Goal: Check status

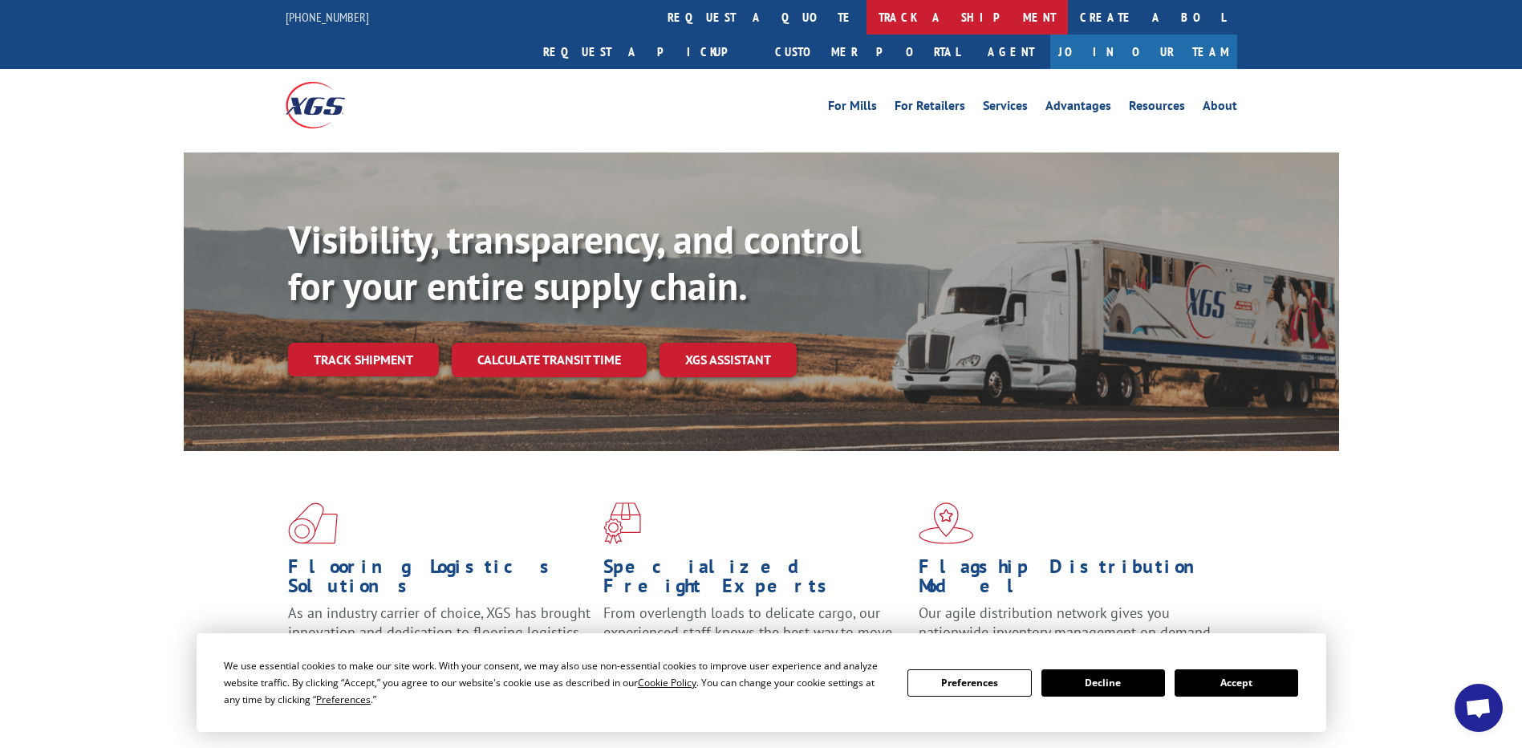
scroll to position [3992, 0]
click at [866, 8] on link "track a shipment" at bounding box center [966, 17] width 201 height 34
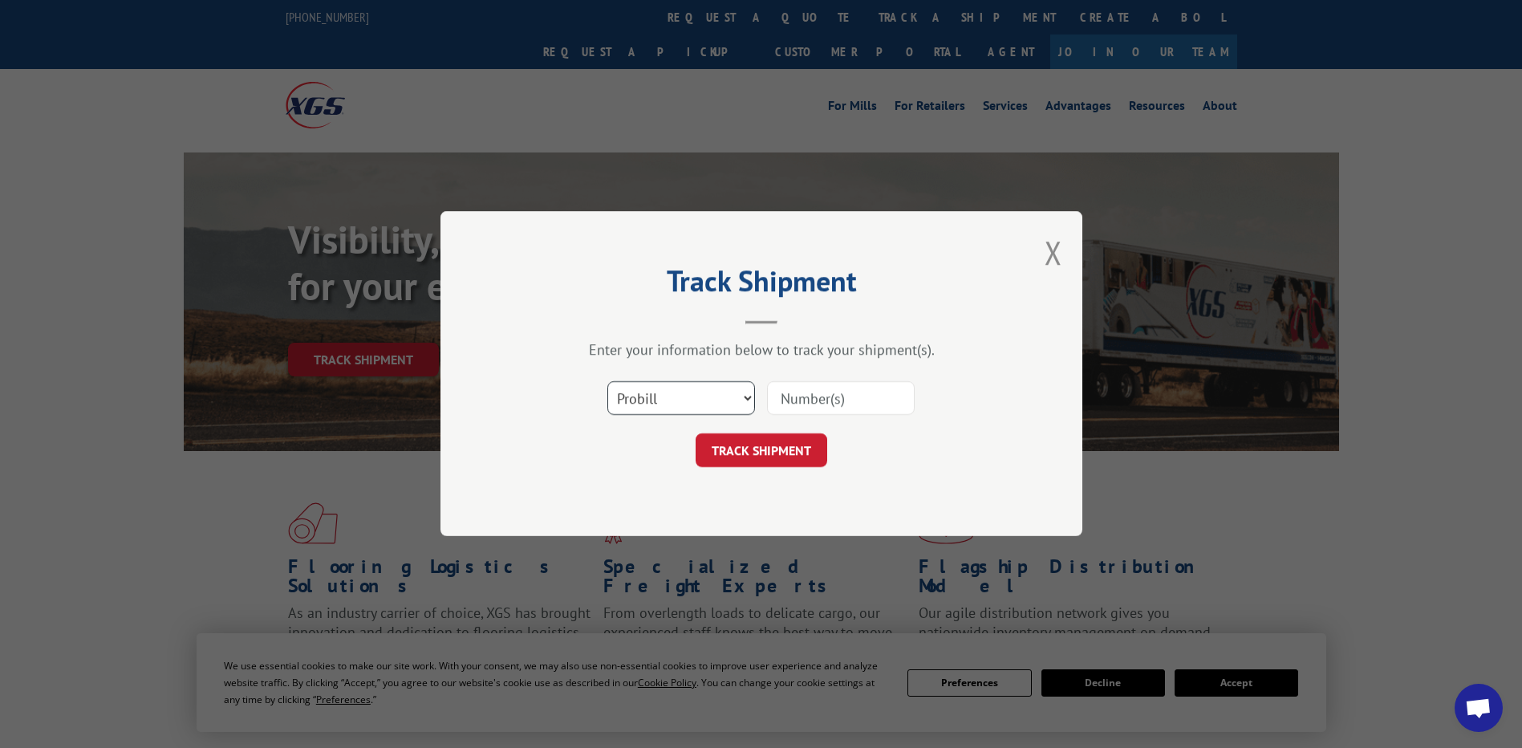
click at [699, 402] on select "Select category... Probill BOL PO" at bounding box center [681, 399] width 148 height 34
select select "po"
click at [607, 382] on select "Select category... Probill BOL PO" at bounding box center [681, 399] width 148 height 34
paste input "04511306"
drag, startPoint x: 799, startPoint y: 399, endPoint x: 624, endPoint y: 341, distance: 184.2
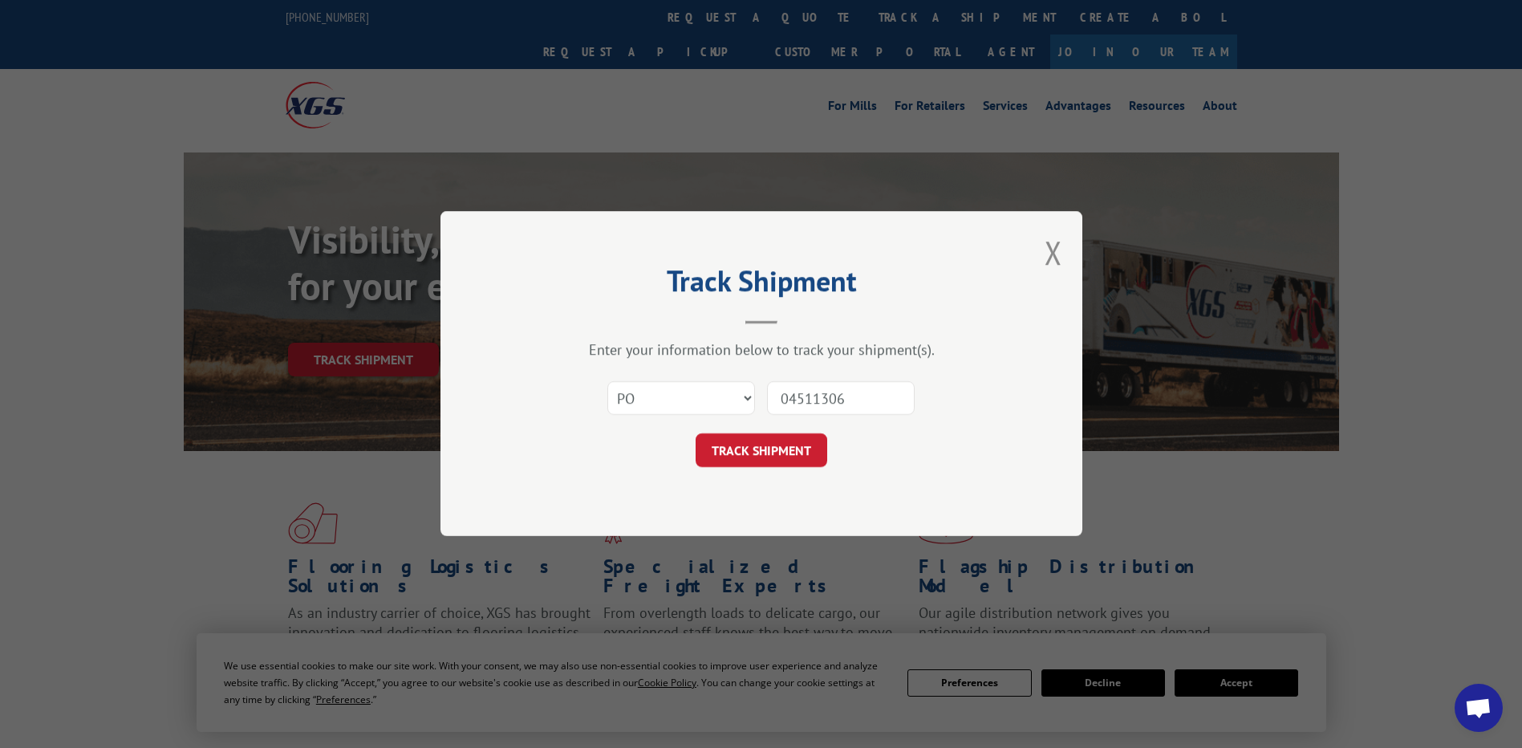
click at [626, 343] on div "Enter your information below to track your shipment(s). Select category... Prob…" at bounding box center [761, 404] width 481 height 127
type input "04511306"
click button "TRACK SHIPMENT" at bounding box center [761, 451] width 132 height 34
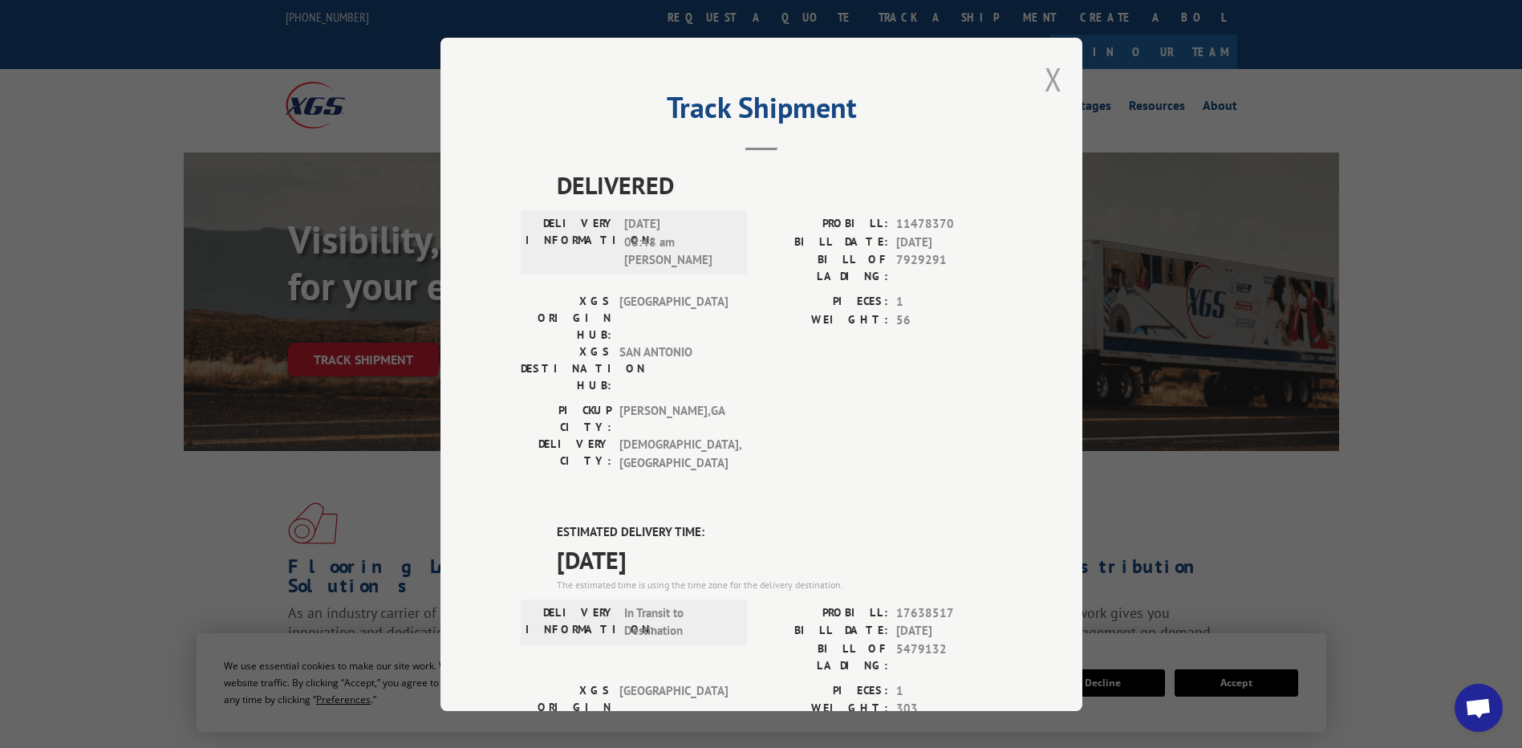
click at [1045, 78] on button "Close modal" at bounding box center [1053, 79] width 18 height 43
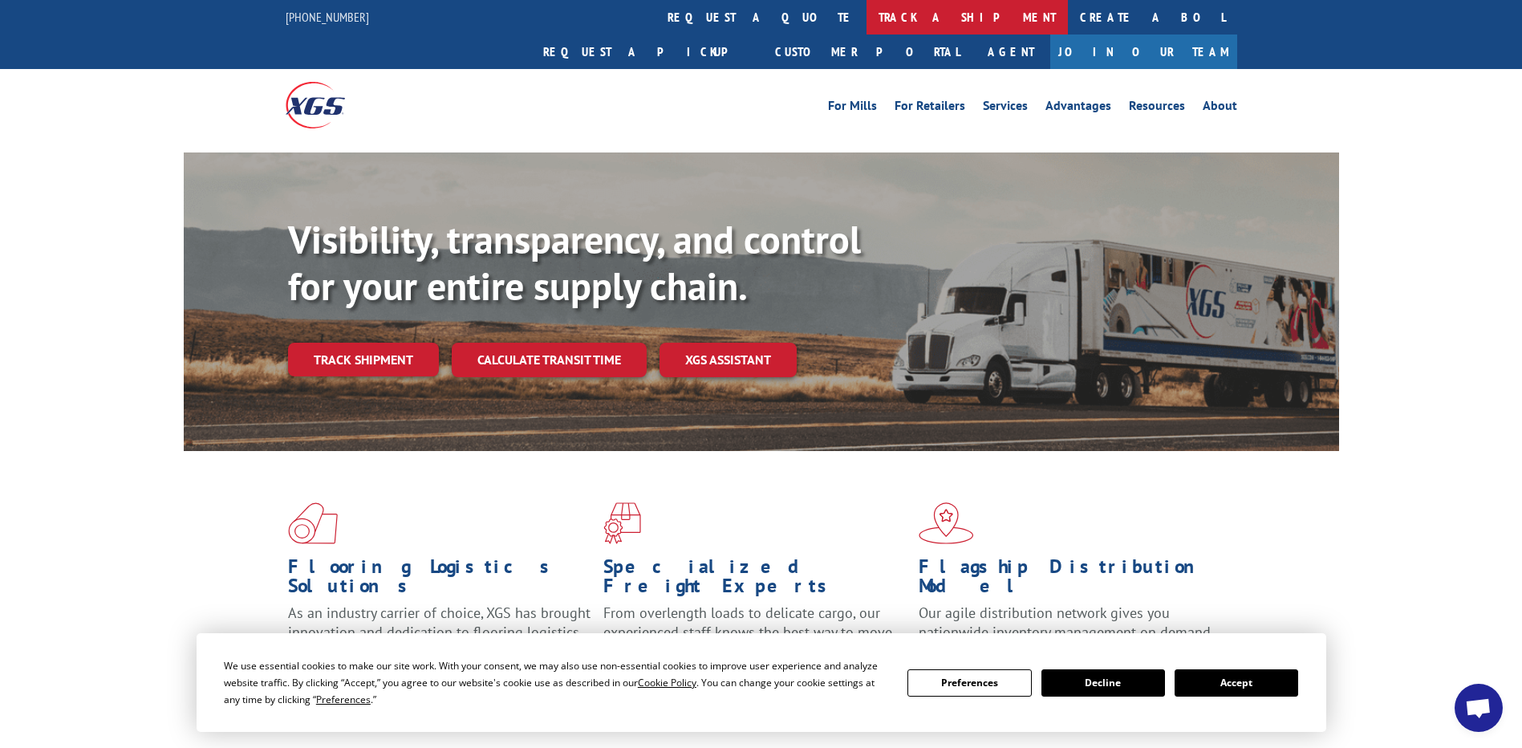
click at [720, 33] on div "[PHONE_NUMBER] request a quote track a shipment Create a BOL Request a pickup C…" at bounding box center [761, 70] width 1522 height 141
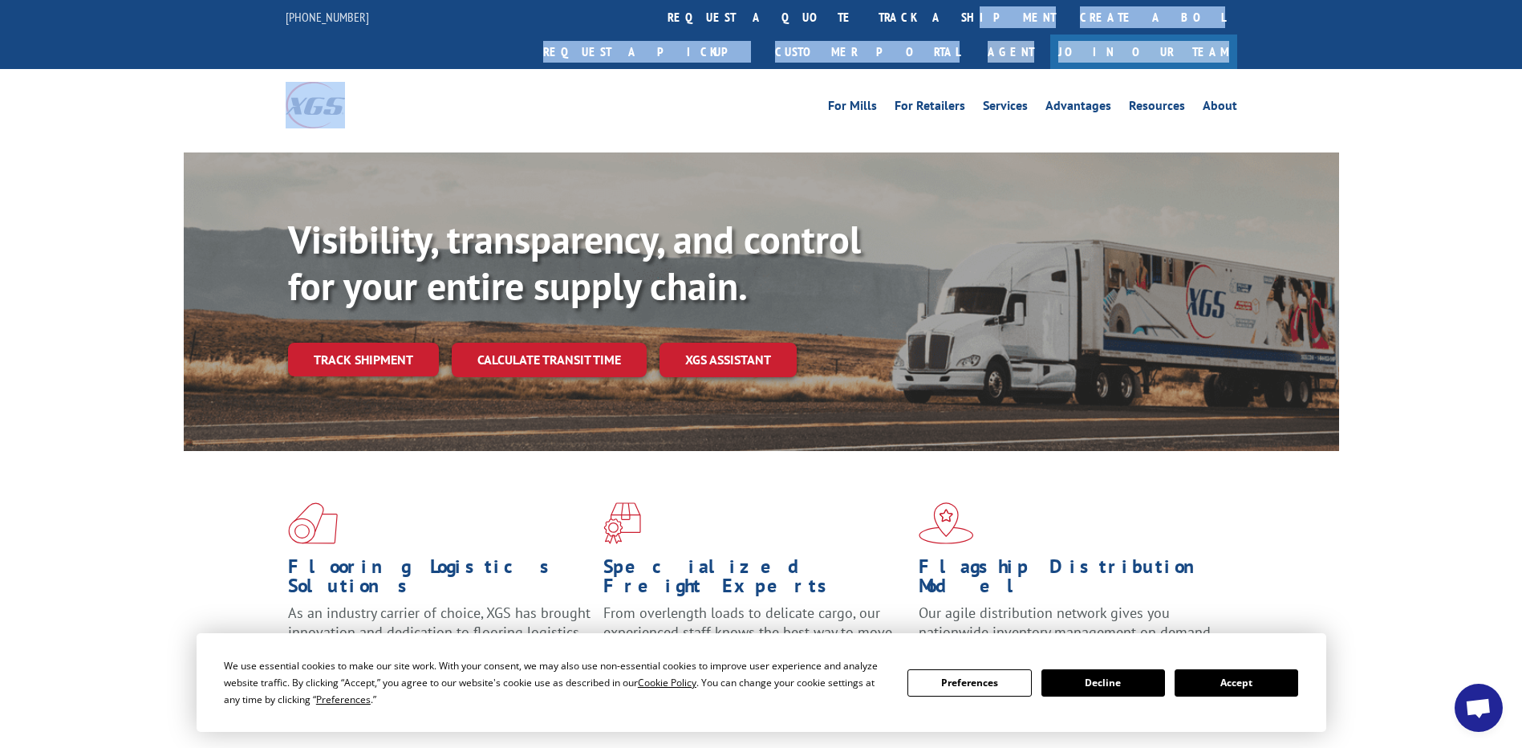
drag, startPoint x: 720, startPoint y: 33, endPoint x: 719, endPoint y: 25, distance: 8.2
click at [866, 25] on link "track a shipment" at bounding box center [966, 17] width 201 height 34
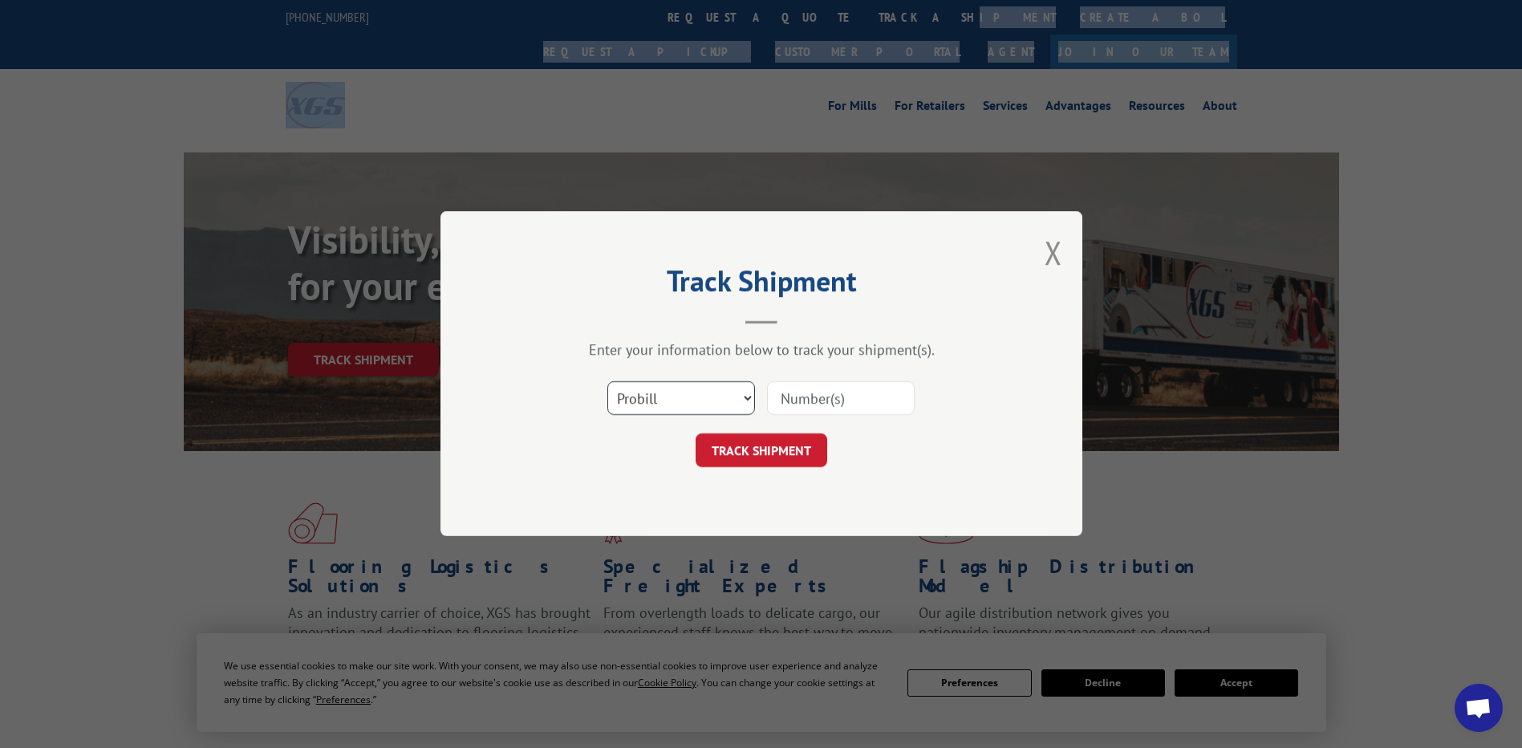
click at [726, 395] on select "Select category... Probill BOL PO" at bounding box center [681, 399] width 148 height 34
select select "po"
click at [607, 382] on select "Select category... Probill BOL PO" at bounding box center [681, 399] width 148 height 34
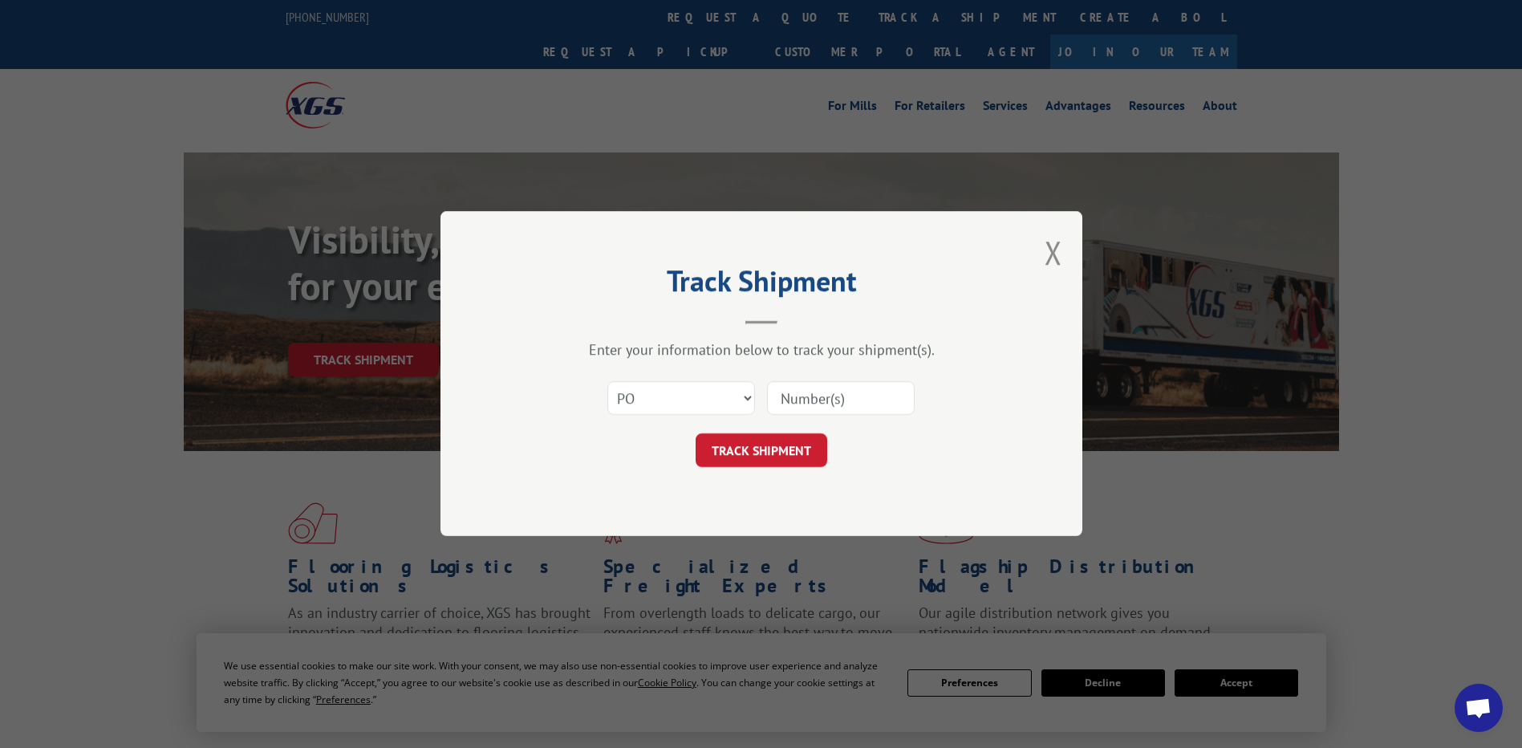
drag, startPoint x: 829, startPoint y: 378, endPoint x: 826, endPoint y: 386, distance: 8.4
drag, startPoint x: 826, startPoint y: 386, endPoint x: 777, endPoint y: 408, distance: 53.8
paste input "04511343"
drag, startPoint x: 804, startPoint y: 390, endPoint x: 499, endPoint y: 308, distance: 315.6
click at [505, 310] on div "Track Shipment Enter your information below to track your shipment(s). Select c…" at bounding box center [761, 373] width 642 height 325
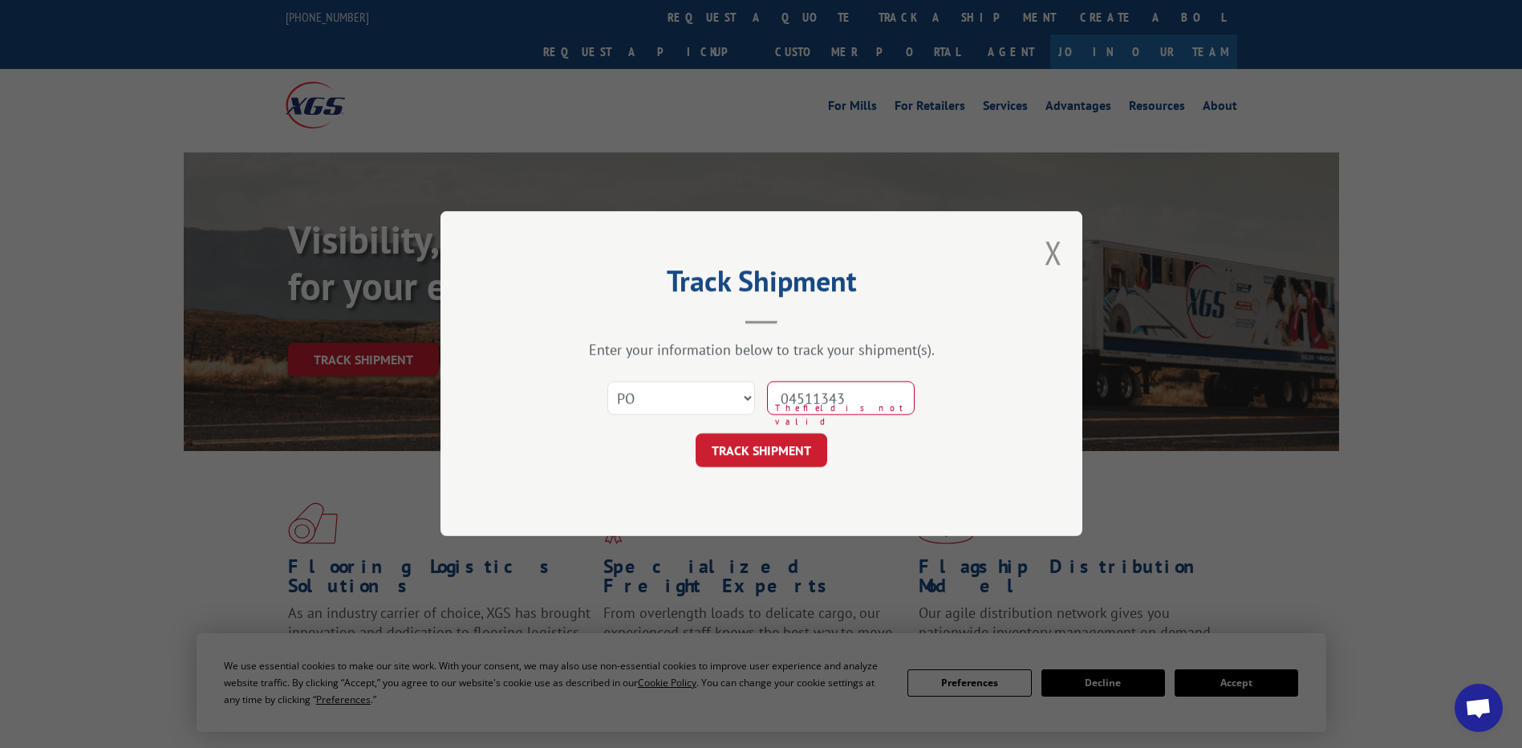
type input "04511343"
click button "TRACK SHIPMENT" at bounding box center [761, 451] width 132 height 34
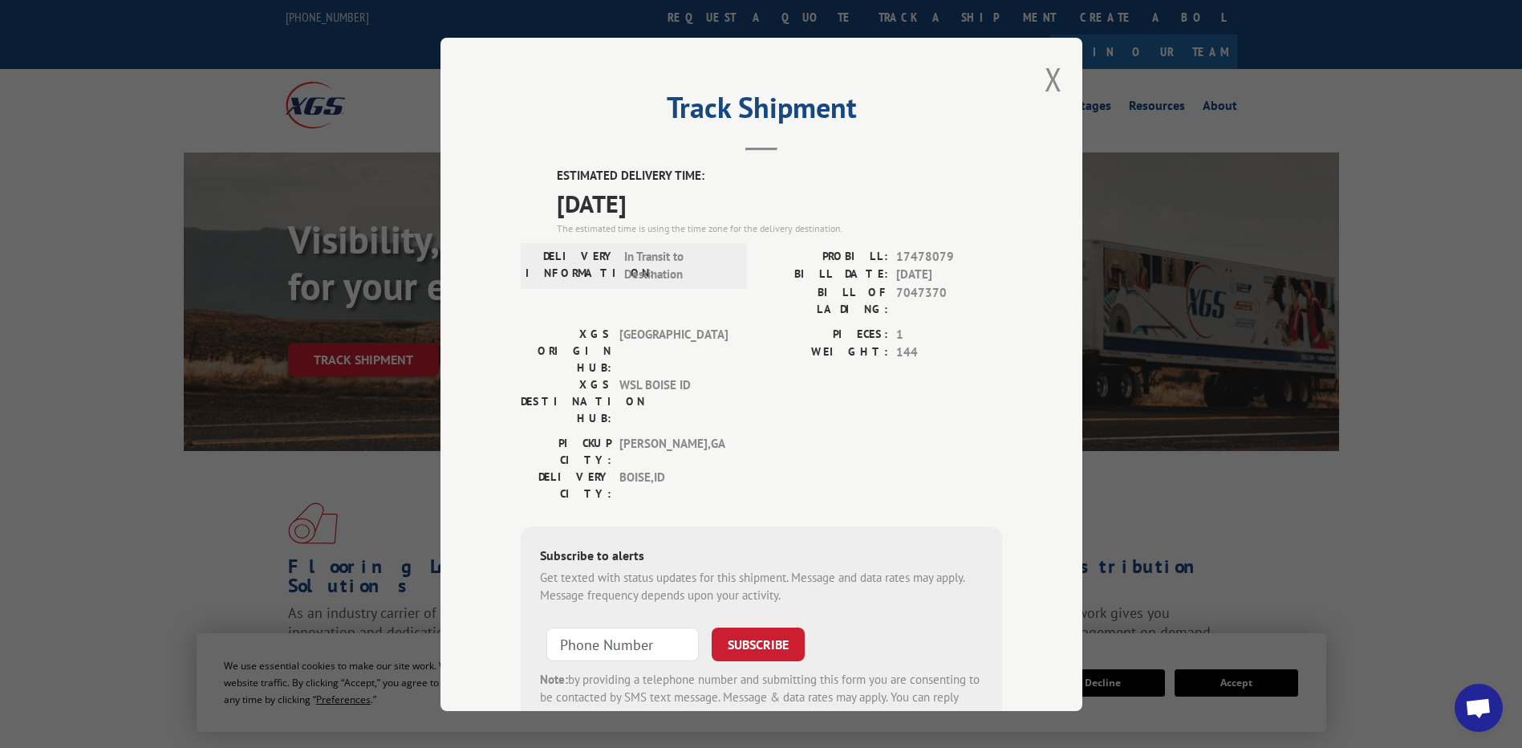
drag, startPoint x: 1051, startPoint y: 81, endPoint x: 1007, endPoint y: 67, distance: 46.4
click at [1024, 72] on div "Track Shipment ESTIMATED DELIVERY TIME: [DATE] The estimated time is using the …" at bounding box center [761, 374] width 642 height 673
click at [1056, 82] on div "Track Shipment ESTIMATED DELIVERY TIME: [DATE] The estimated time is using the …" at bounding box center [761, 374] width 642 height 673
drag, startPoint x: 1047, startPoint y: 77, endPoint x: 853, endPoint y: 79, distance: 194.1
click at [1044, 77] on button "Close modal" at bounding box center [1053, 79] width 18 height 43
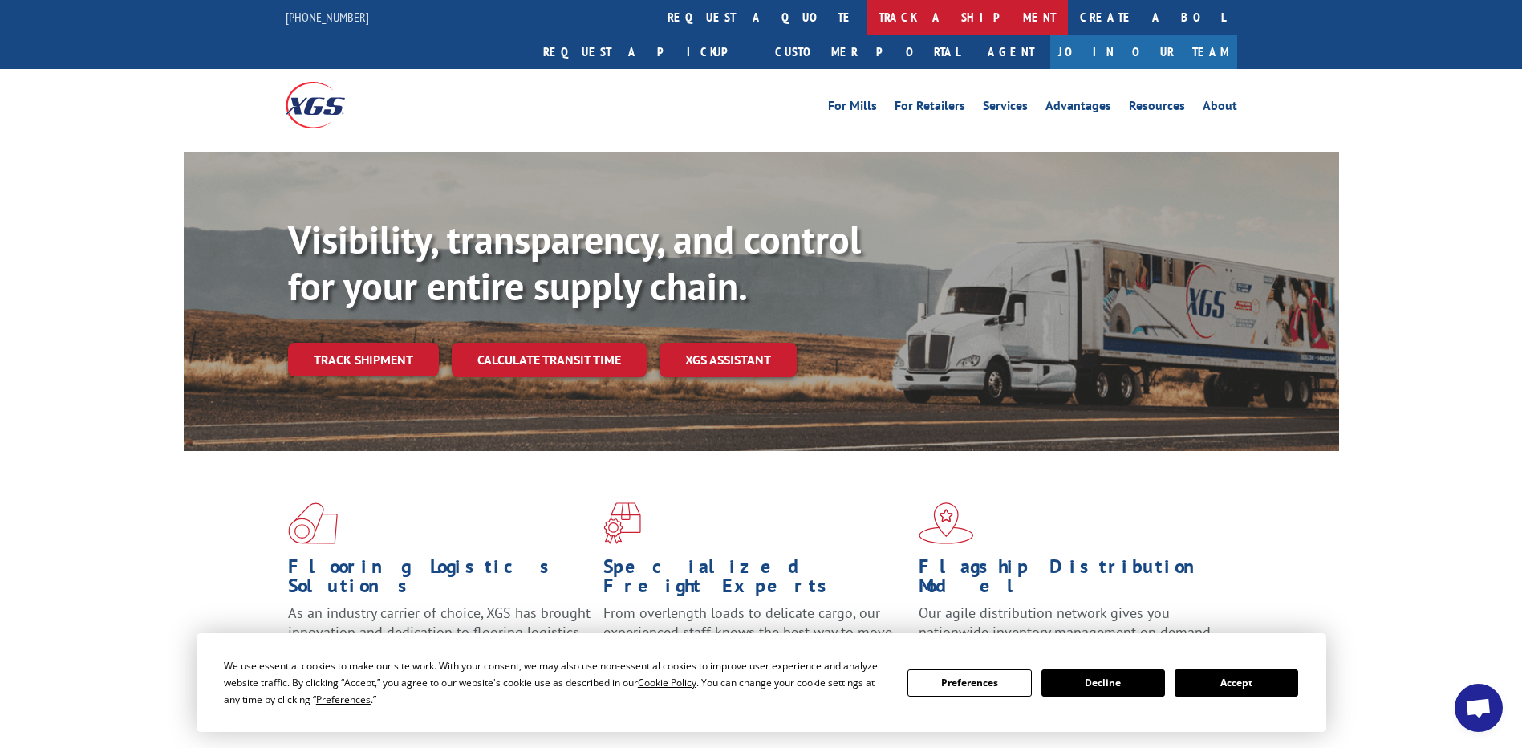
click at [866, 8] on link "track a shipment" at bounding box center [966, 17] width 201 height 34
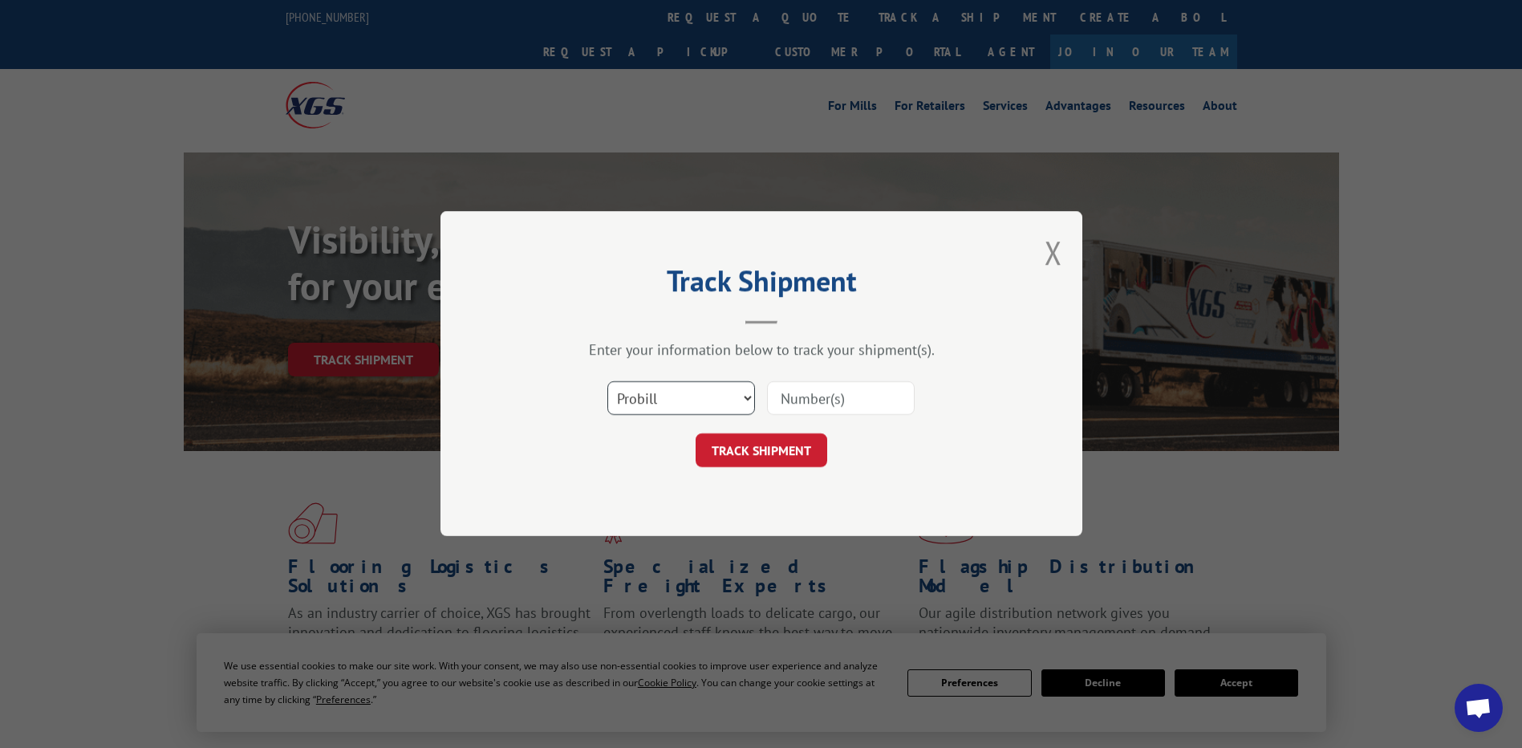
drag, startPoint x: 739, startPoint y: 391, endPoint x: 737, endPoint y: 415, distance: 23.3
click at [736, 391] on select "Select category... Probill BOL PO" at bounding box center [681, 399] width 148 height 34
select select "po"
click at [607, 382] on select "Select category... Probill BOL PO" at bounding box center [681, 399] width 148 height 34
paste input "09523300"
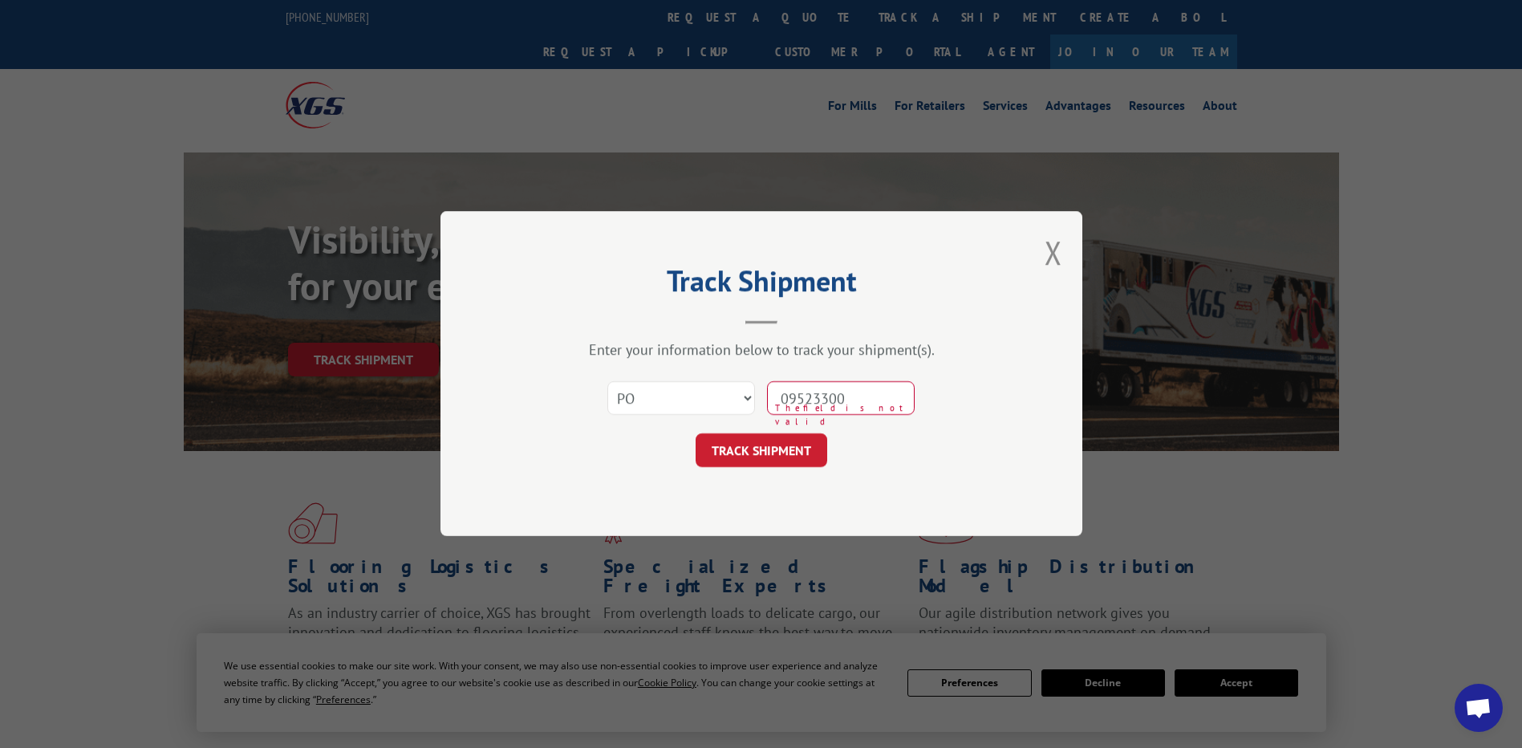
click at [795, 382] on input "09523300" at bounding box center [841, 399] width 148 height 34
type input "09523300"
click button "TRACK SHIPMENT" at bounding box center [761, 451] width 132 height 34
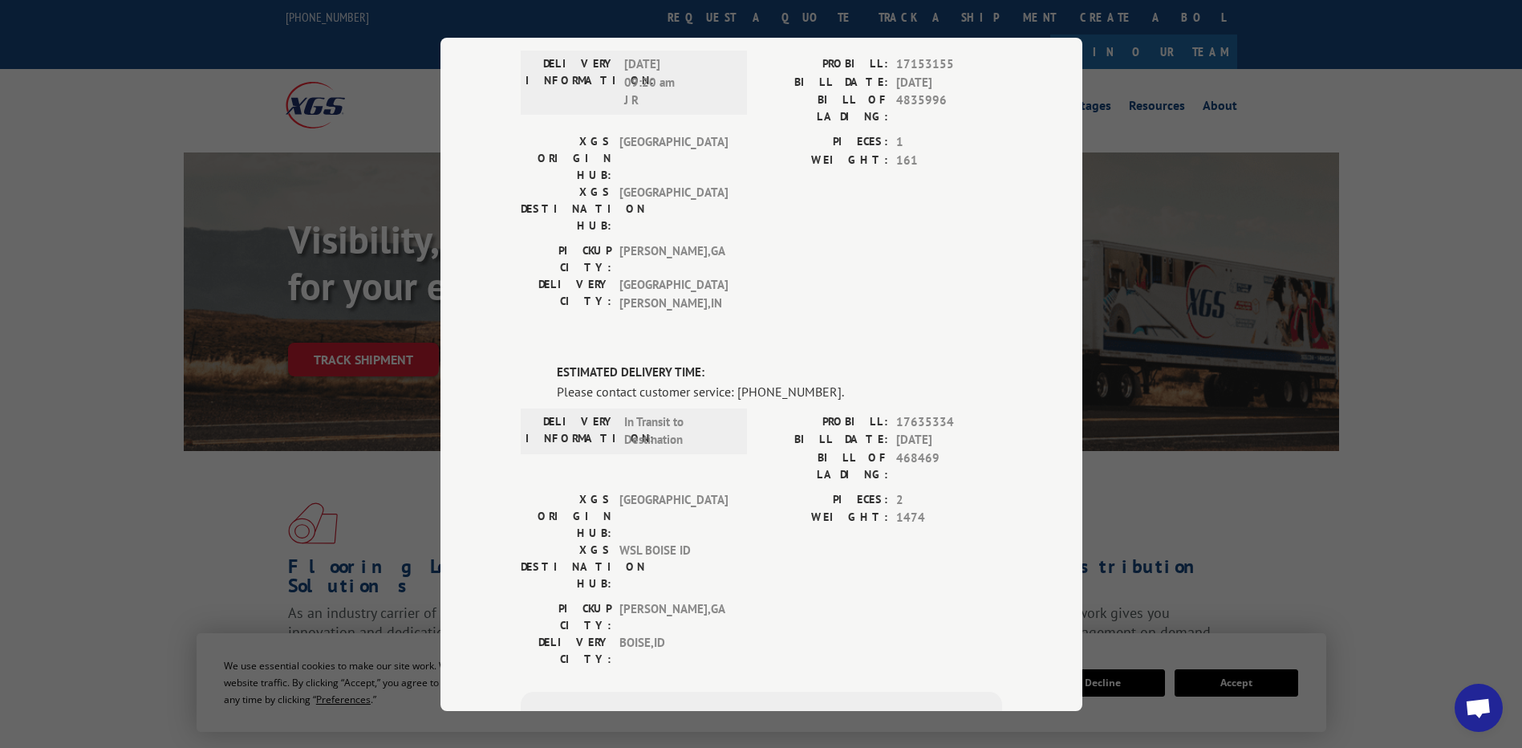
scroll to position [160, 0]
click at [1465, 701] on span "Open chat" at bounding box center [1478, 709] width 26 height 22
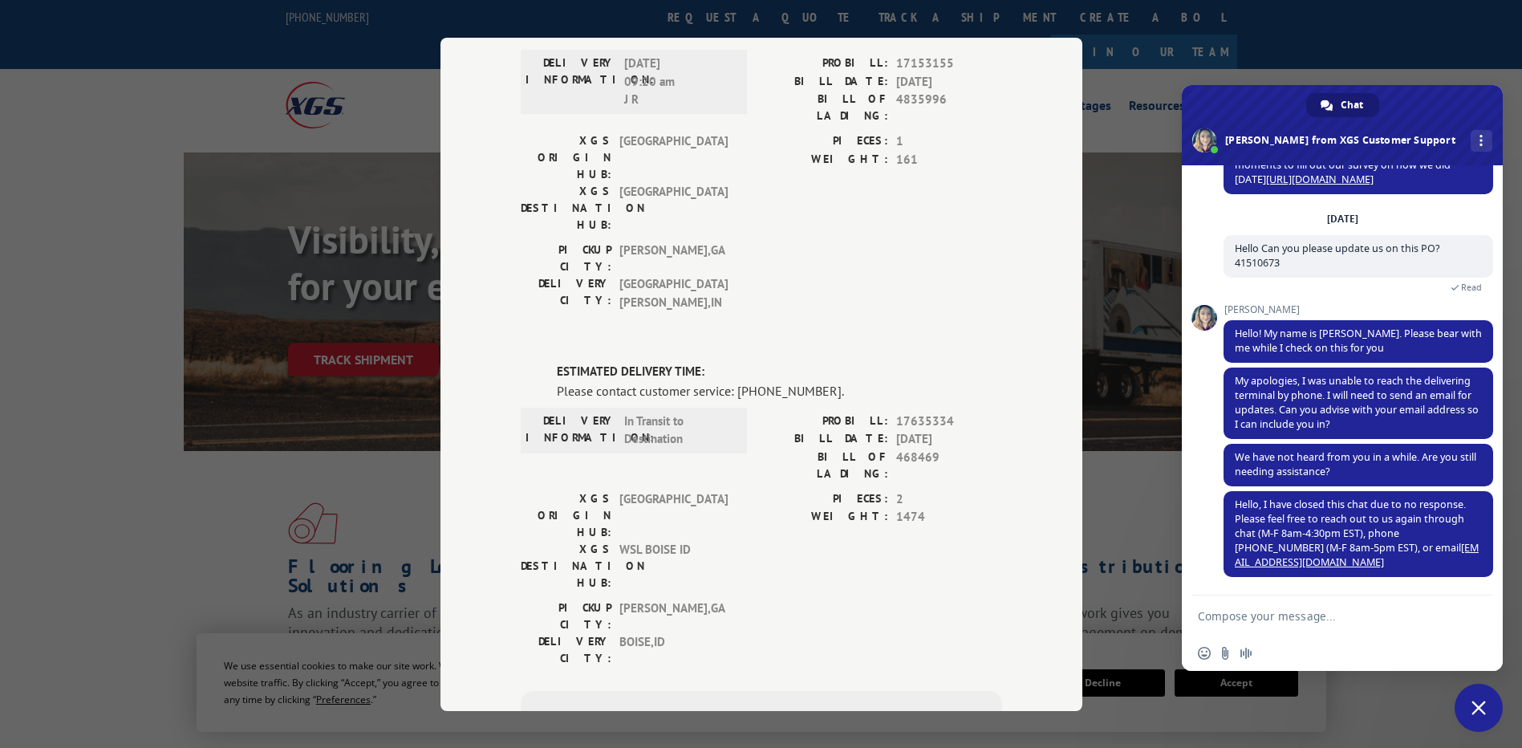
drag, startPoint x: 1327, startPoint y: 627, endPoint x: 1317, endPoint y: 615, distance: 15.4
click at [1326, 627] on form at bounding box center [1324, 616] width 253 height 43
click at [1316, 613] on textarea "Compose your message..." at bounding box center [1324, 616] width 253 height 14
paste textarea "09523300"
type textarea "Hello Can you please provide us an update on this PO? 09523300"
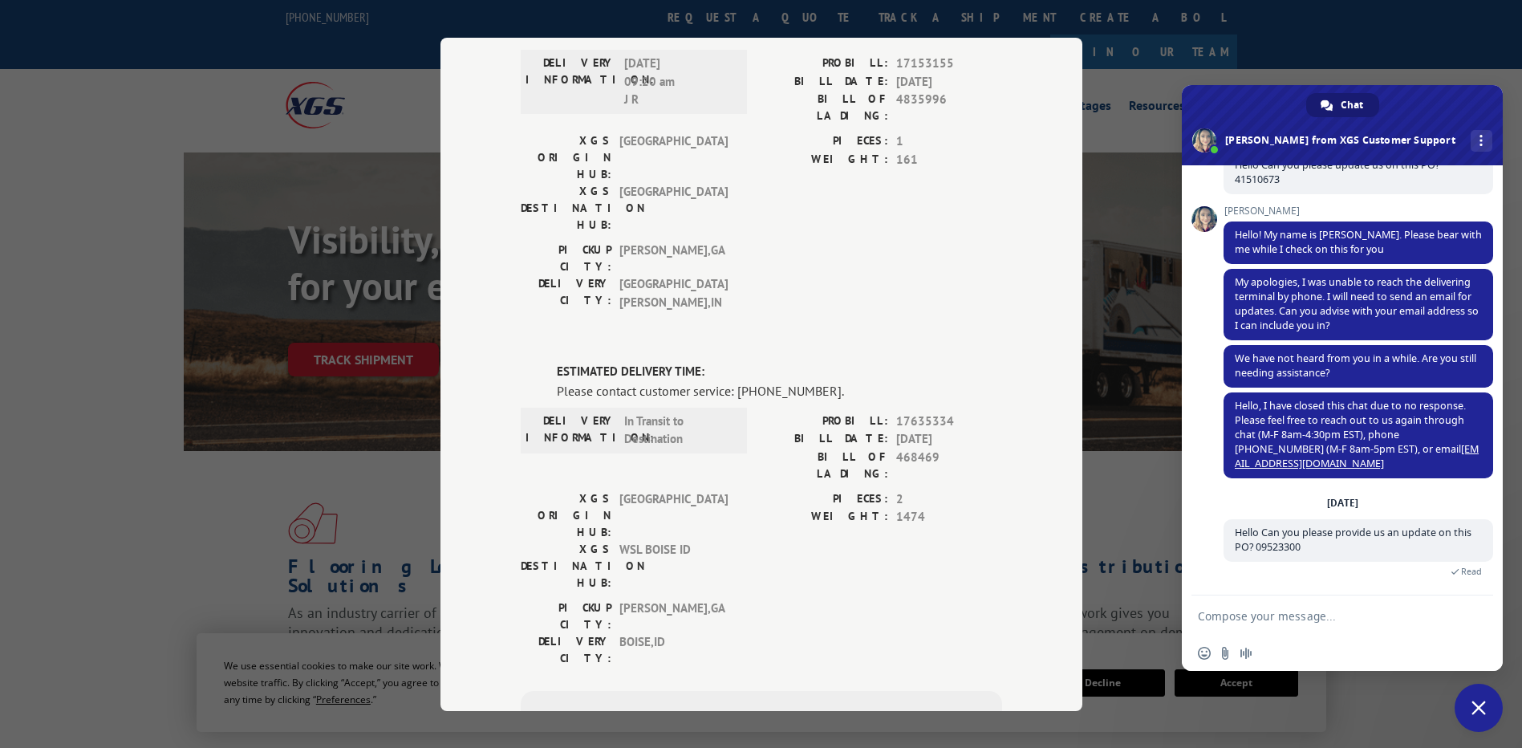
scroll to position [4094, 0]
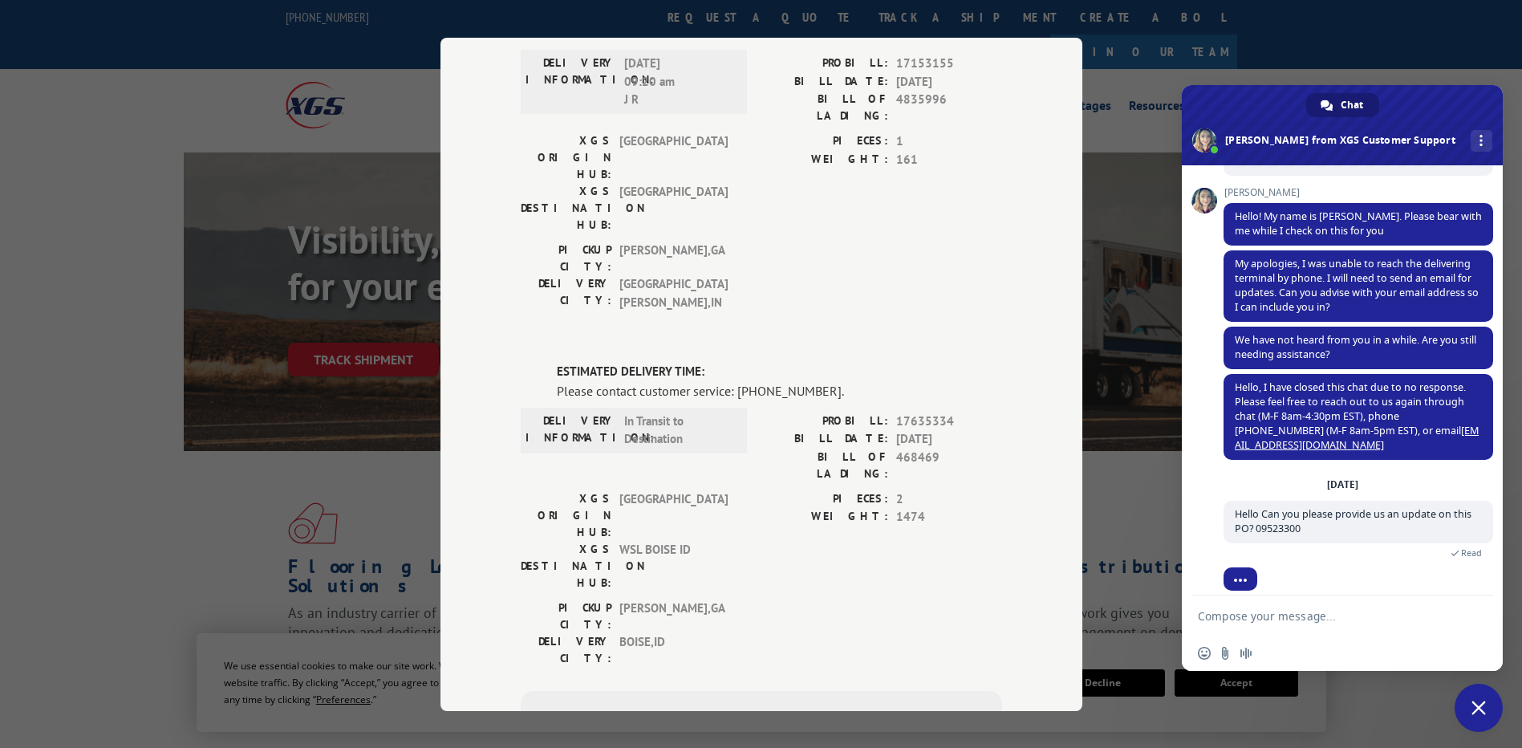
click at [978, 152] on span "161" at bounding box center [949, 159] width 106 height 18
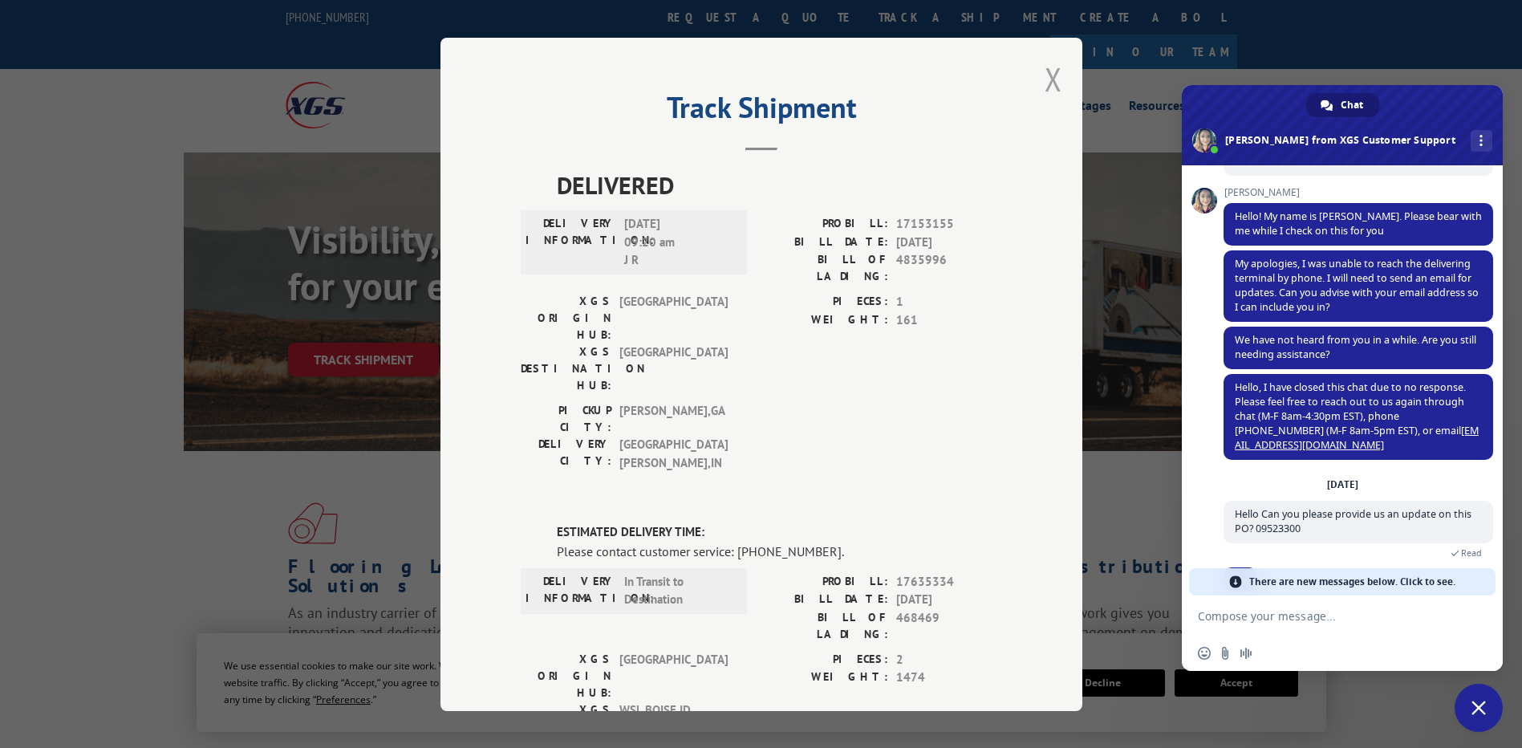
click at [1052, 71] on button "Close modal" at bounding box center [1053, 79] width 18 height 43
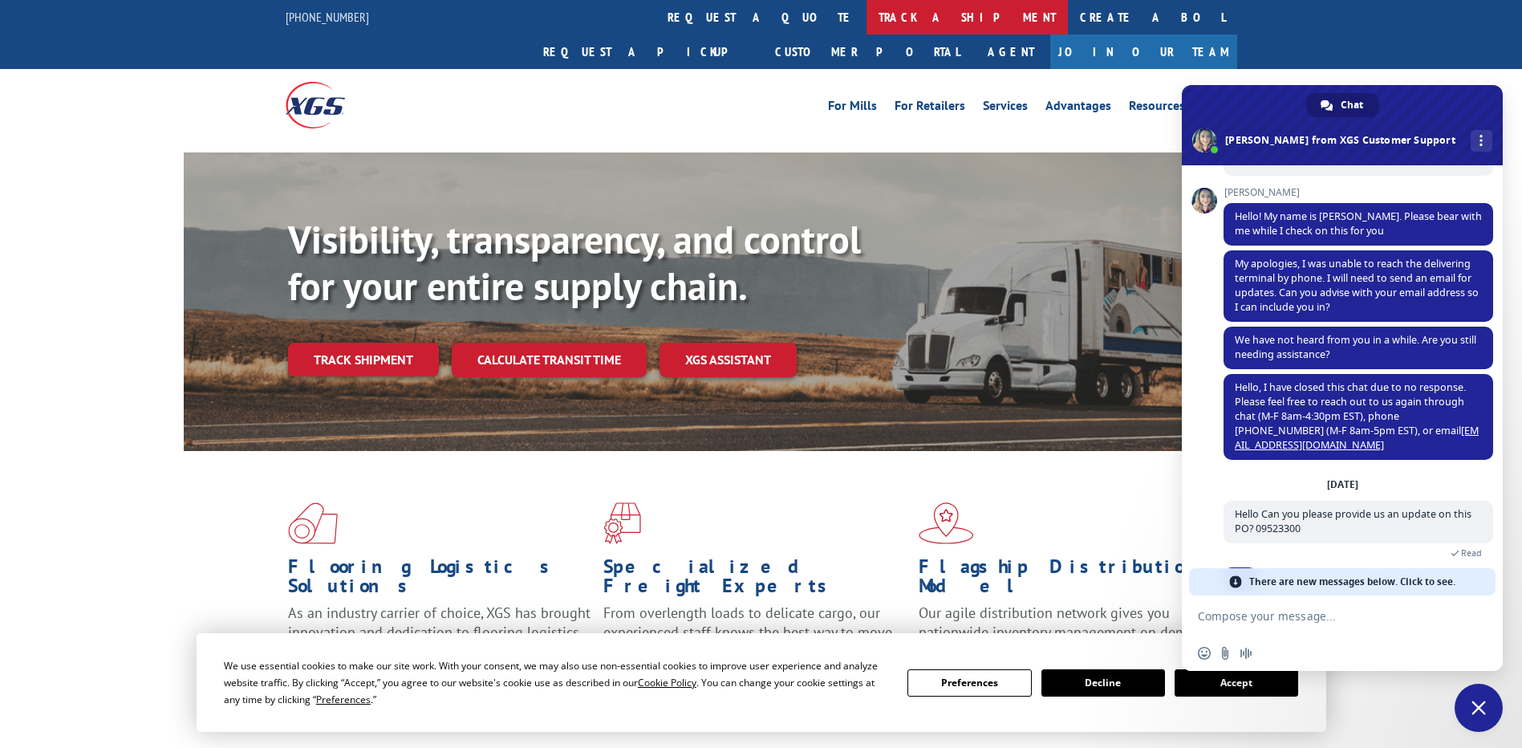
click at [866, 14] on link "track a shipment" at bounding box center [966, 17] width 201 height 34
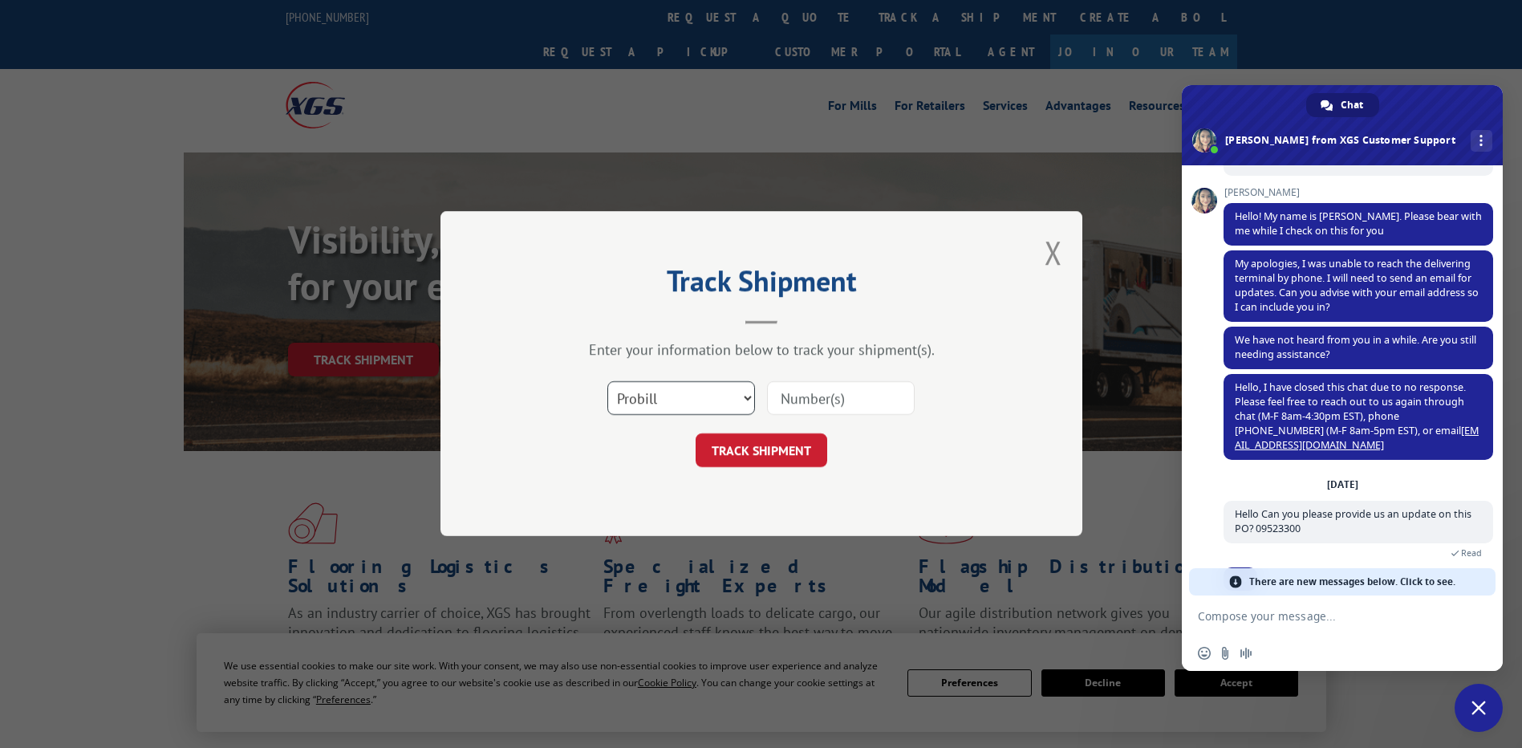
click at [732, 394] on select "Select category... Probill BOL PO" at bounding box center [681, 399] width 148 height 34
select select "po"
click at [607, 382] on select "Select category... Probill BOL PO" at bounding box center [681, 399] width 148 height 34
paste input "01529210"
type input "01529210"
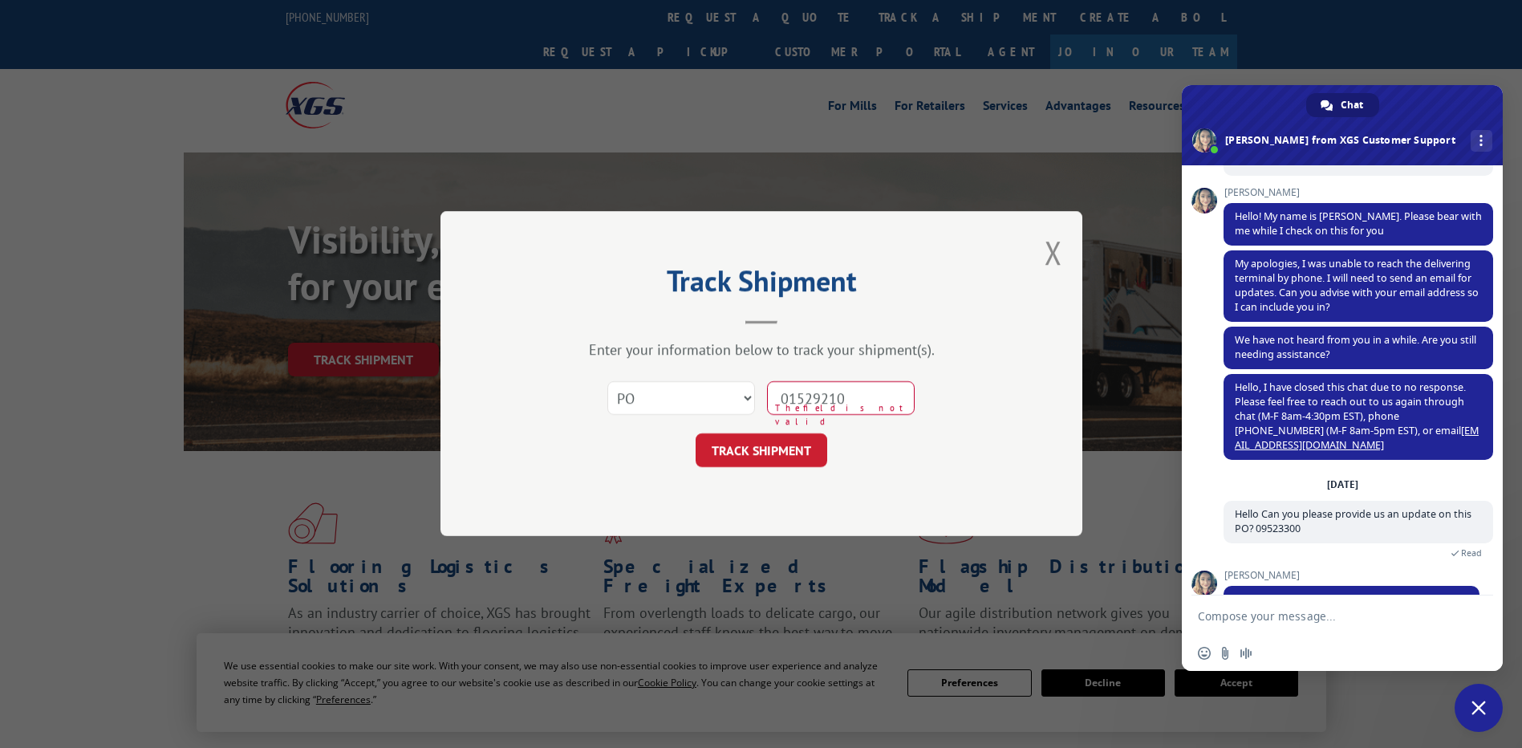
scroll to position [4145, 0]
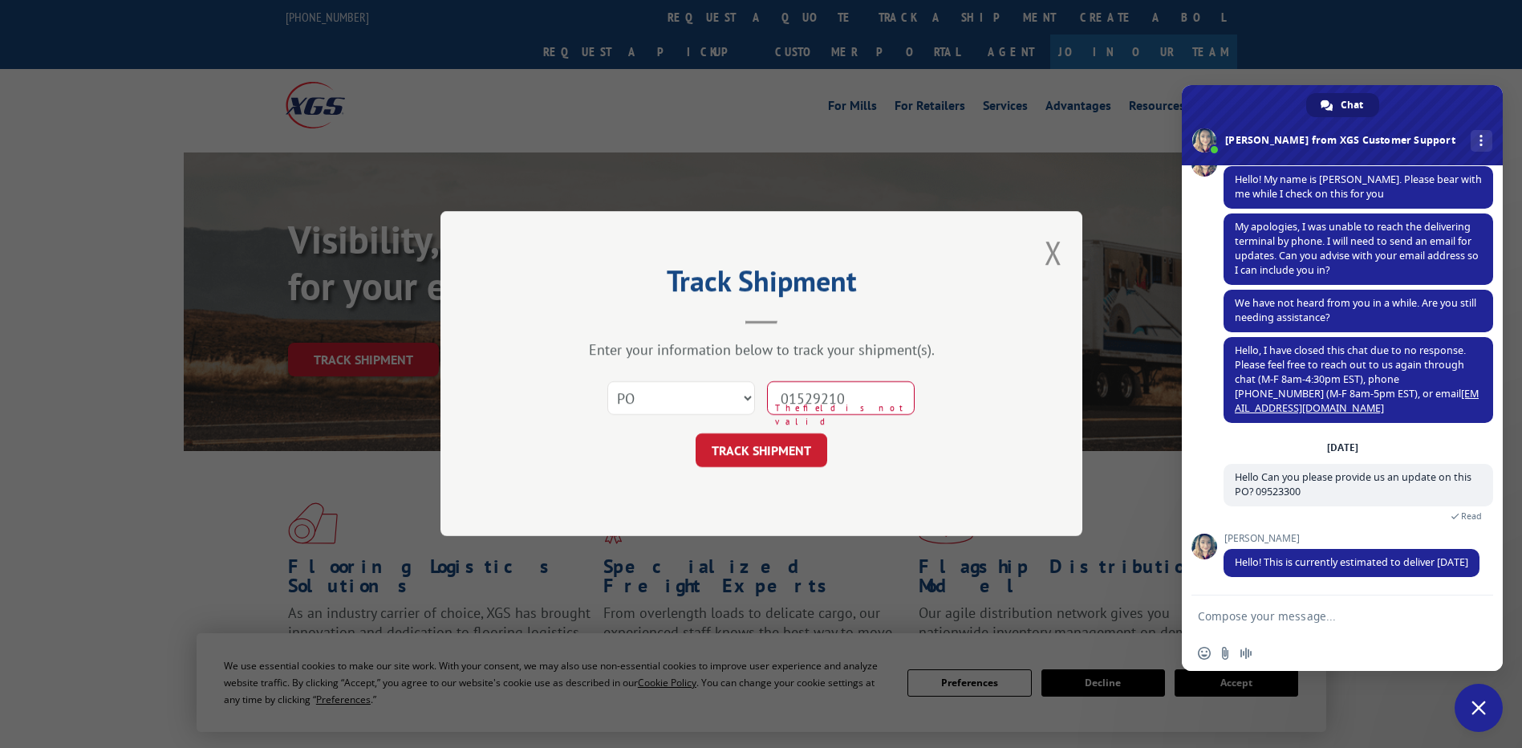
click at [787, 403] on input "01529210" at bounding box center [841, 399] width 148 height 34
click at [1311, 614] on textarea "Compose your message..." at bounding box center [1324, 616] width 253 height 14
click at [1306, 616] on textarea "Compose your message..." at bounding box center [1324, 616] width 253 height 14
type textarea "t"
click at [1198, 654] on span "Insert an emoji" at bounding box center [1204, 653] width 13 height 13
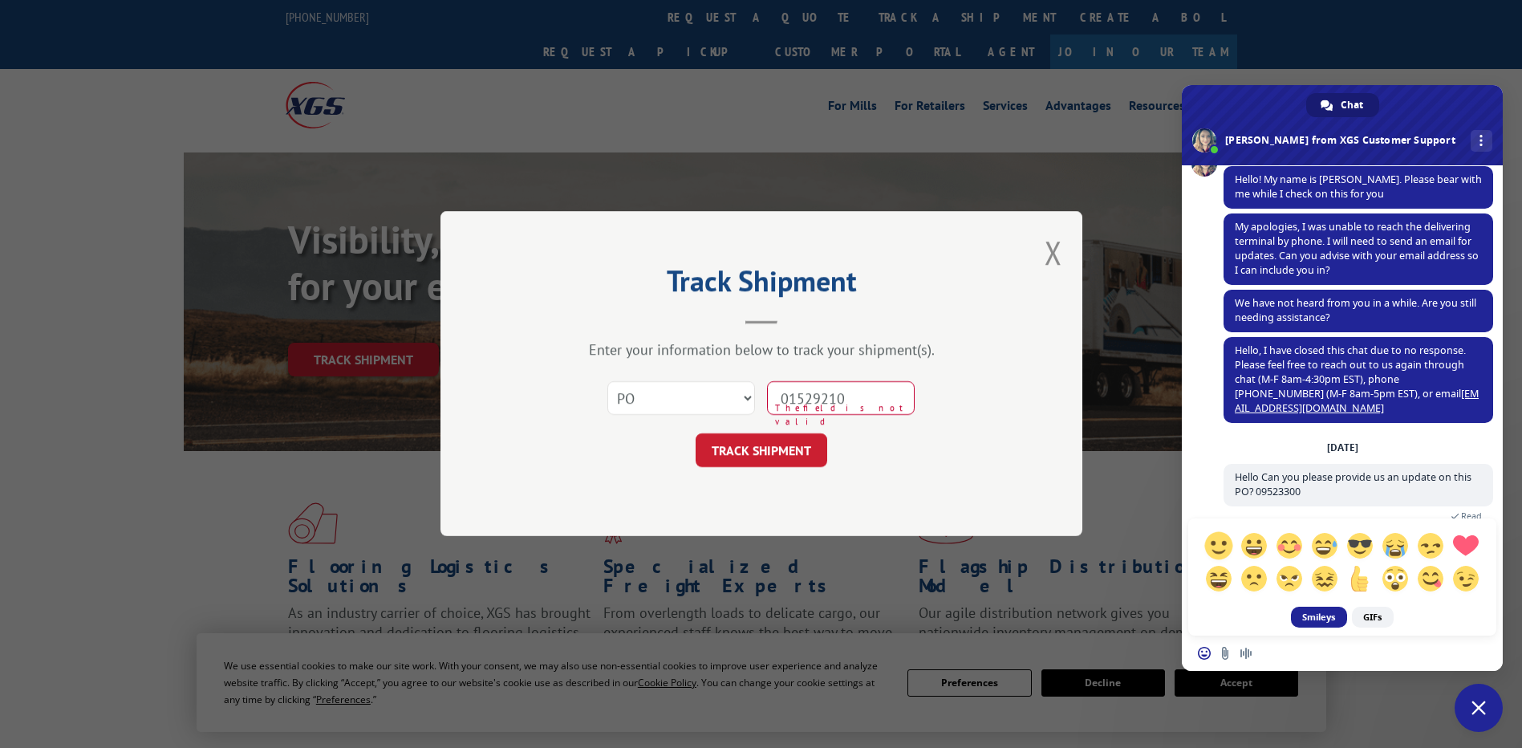
click at [1217, 545] on span at bounding box center [1218, 545] width 28 height 28
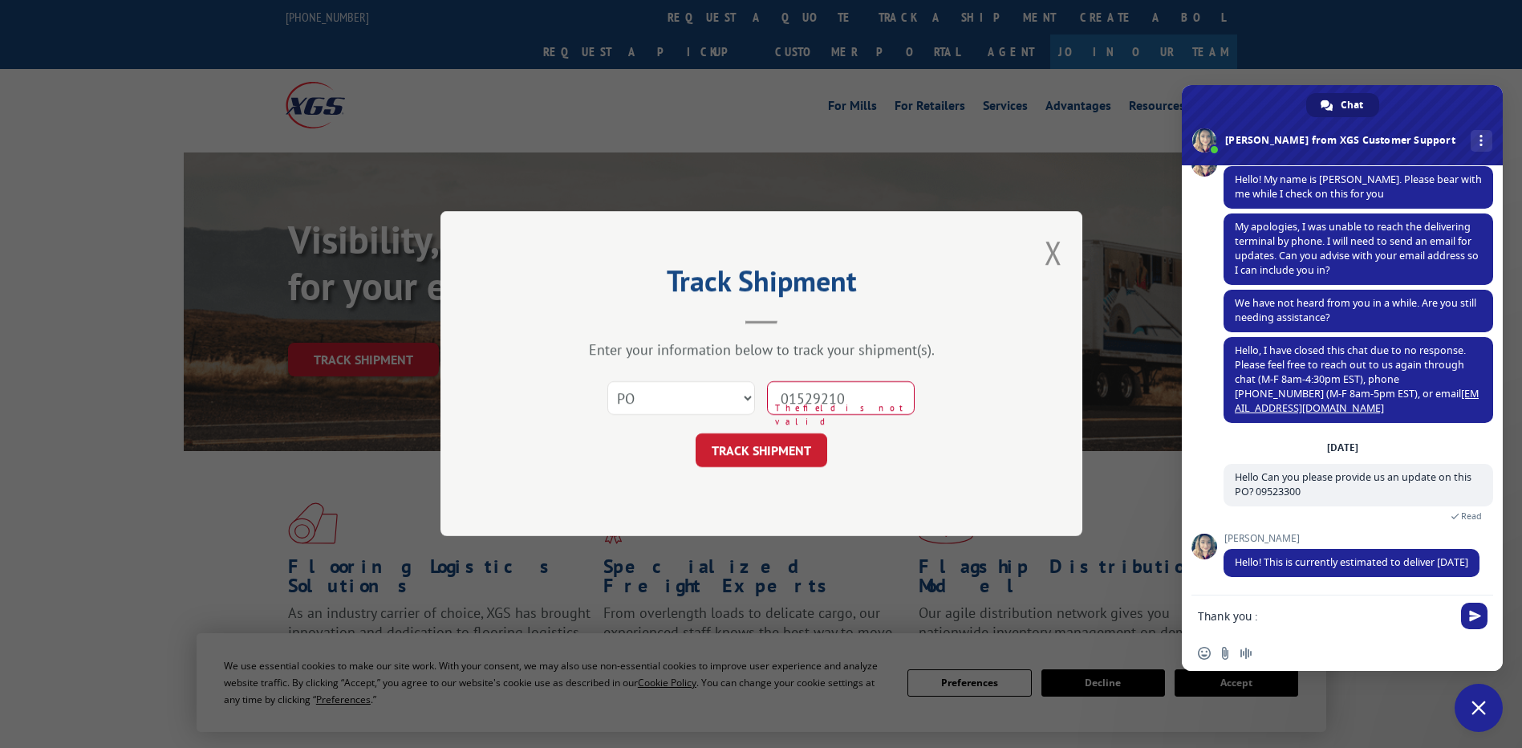
scroll to position [4177, 0]
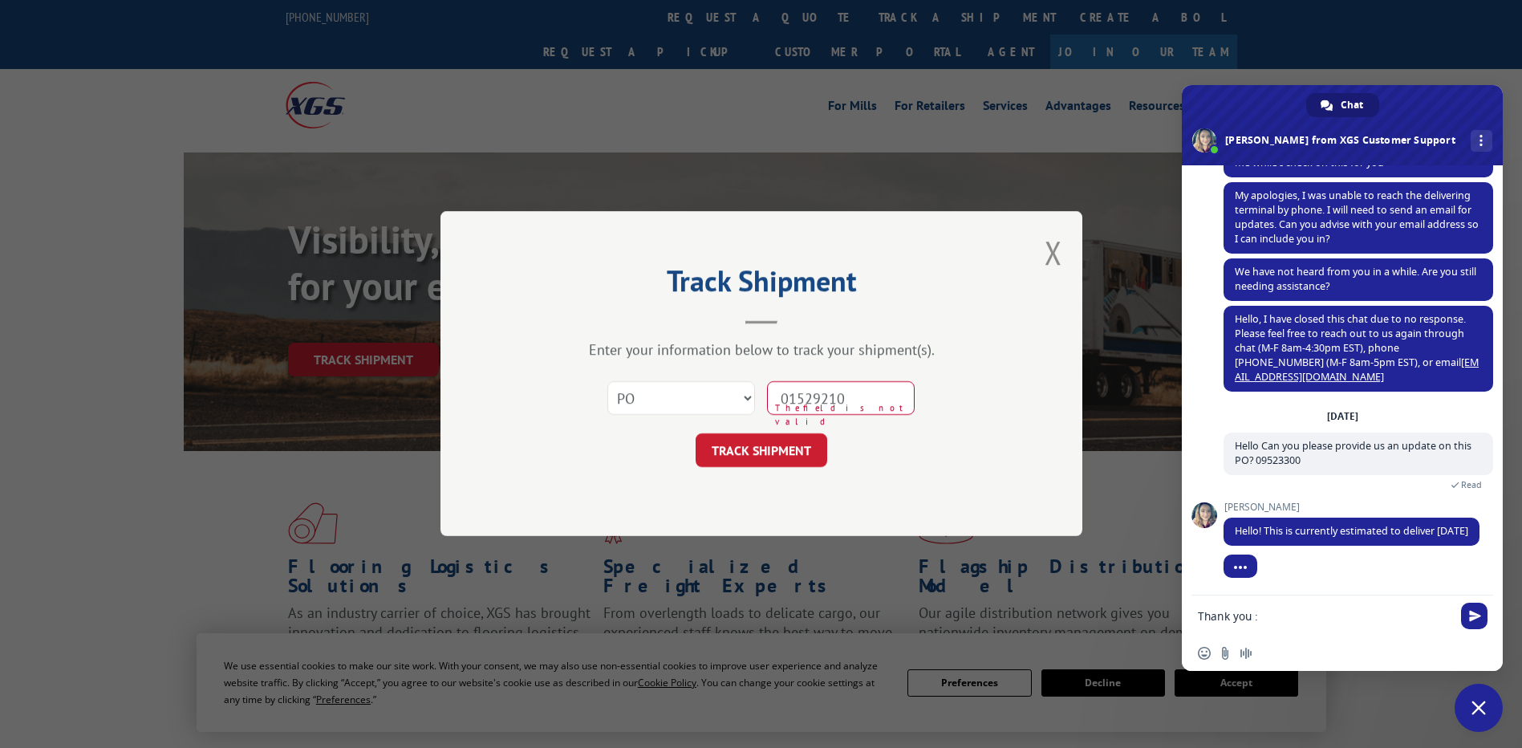
type textarea "Thank you :)"
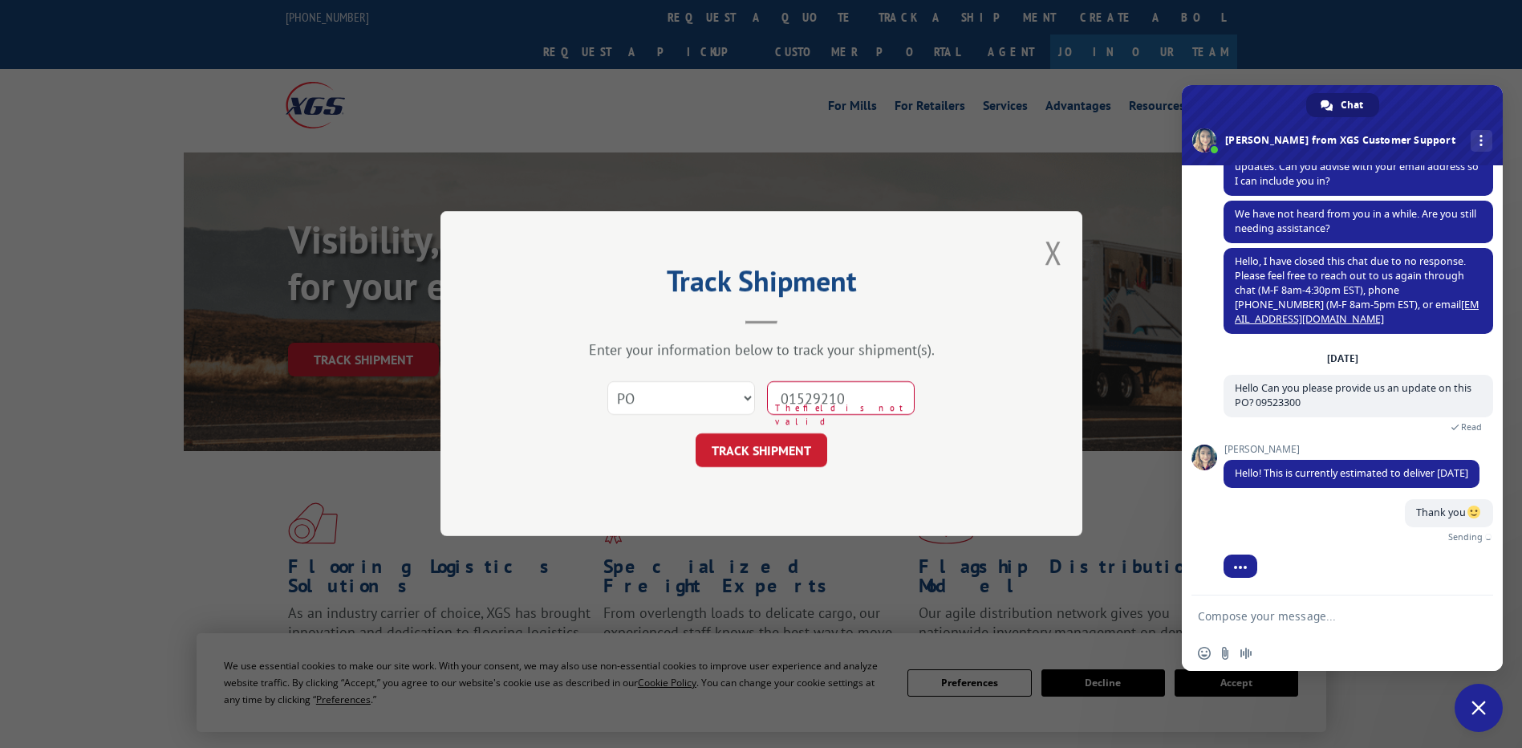
scroll to position [4216, 0]
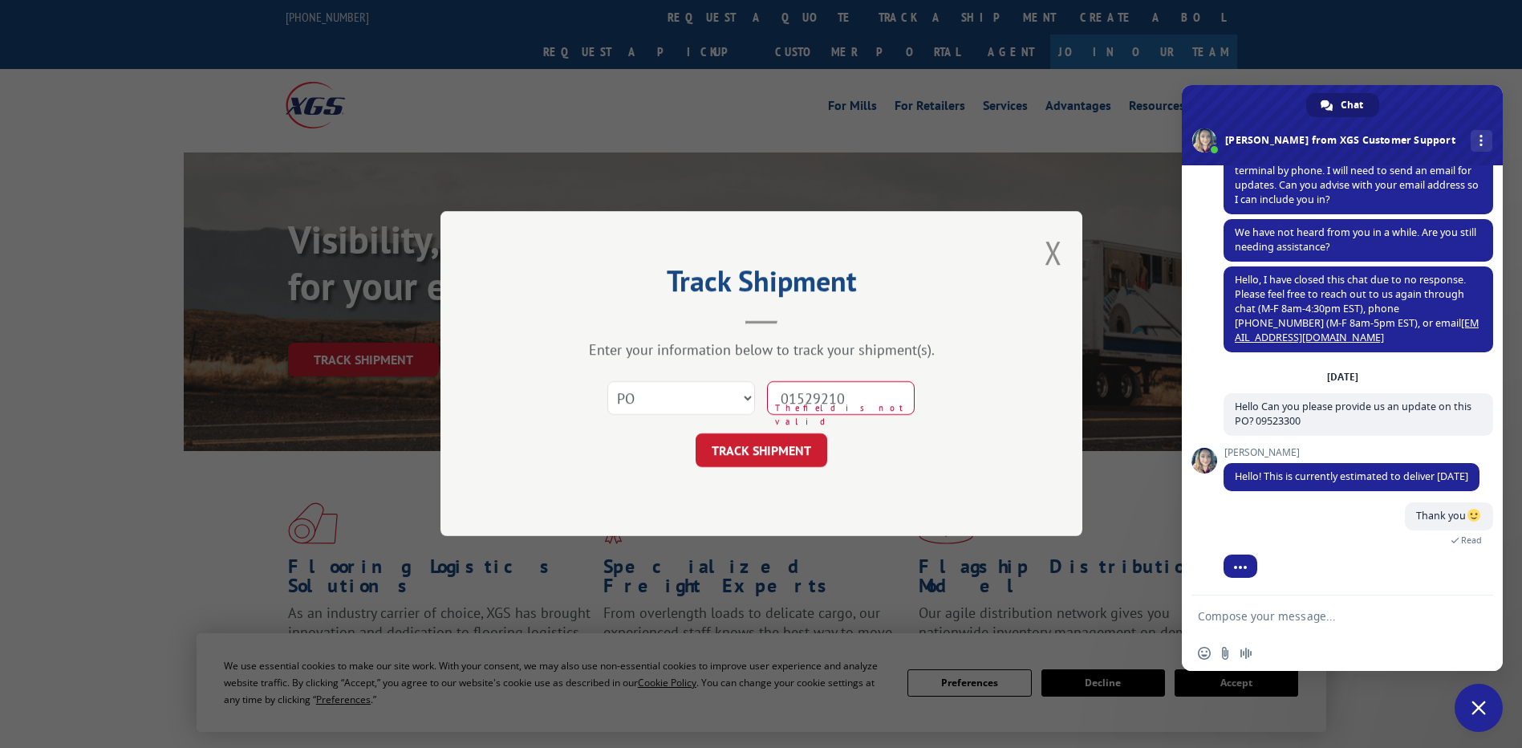
click at [790, 389] on input "01529210" at bounding box center [841, 399] width 148 height 34
type input "01529210"
click button "TRACK SHIPMENT" at bounding box center [761, 451] width 132 height 34
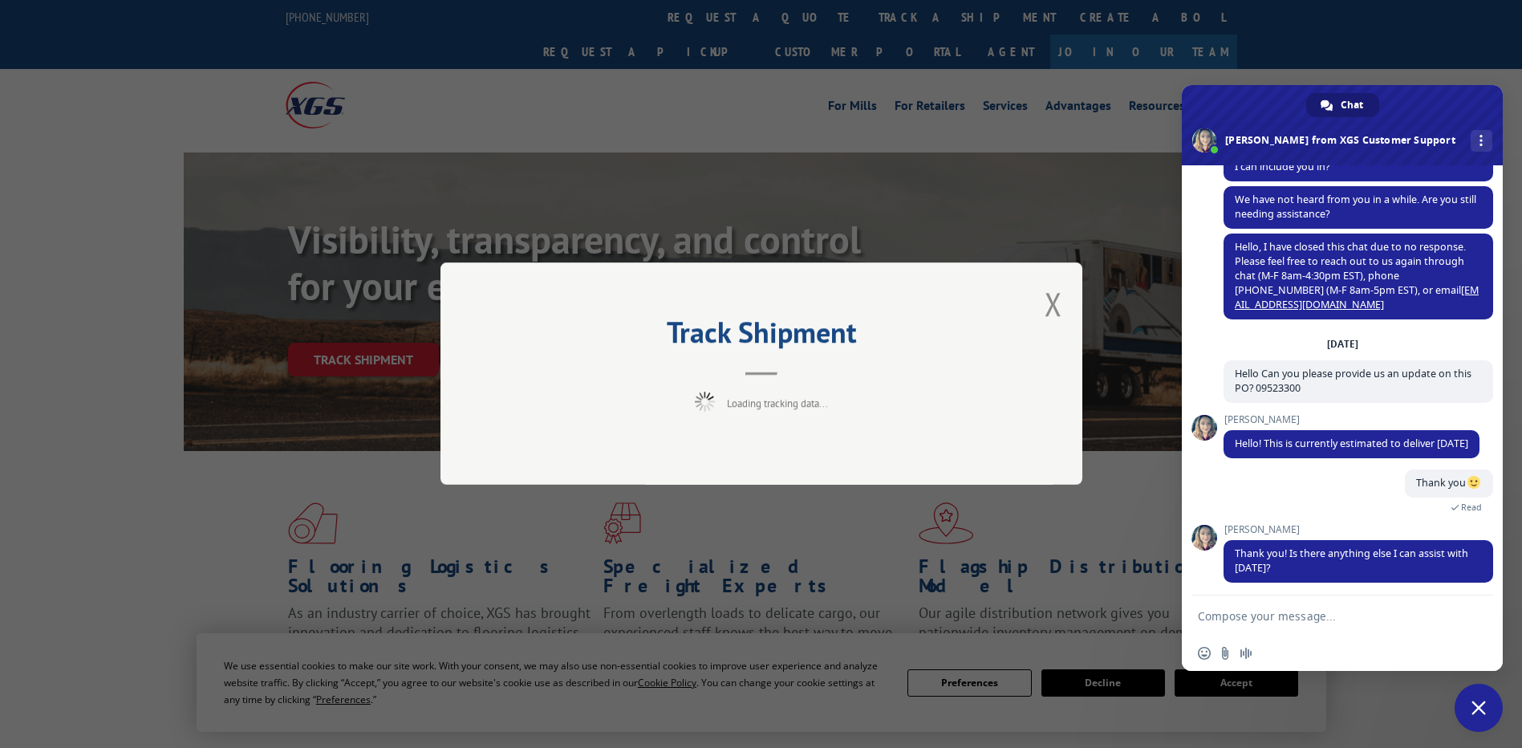
scroll to position [4254, 0]
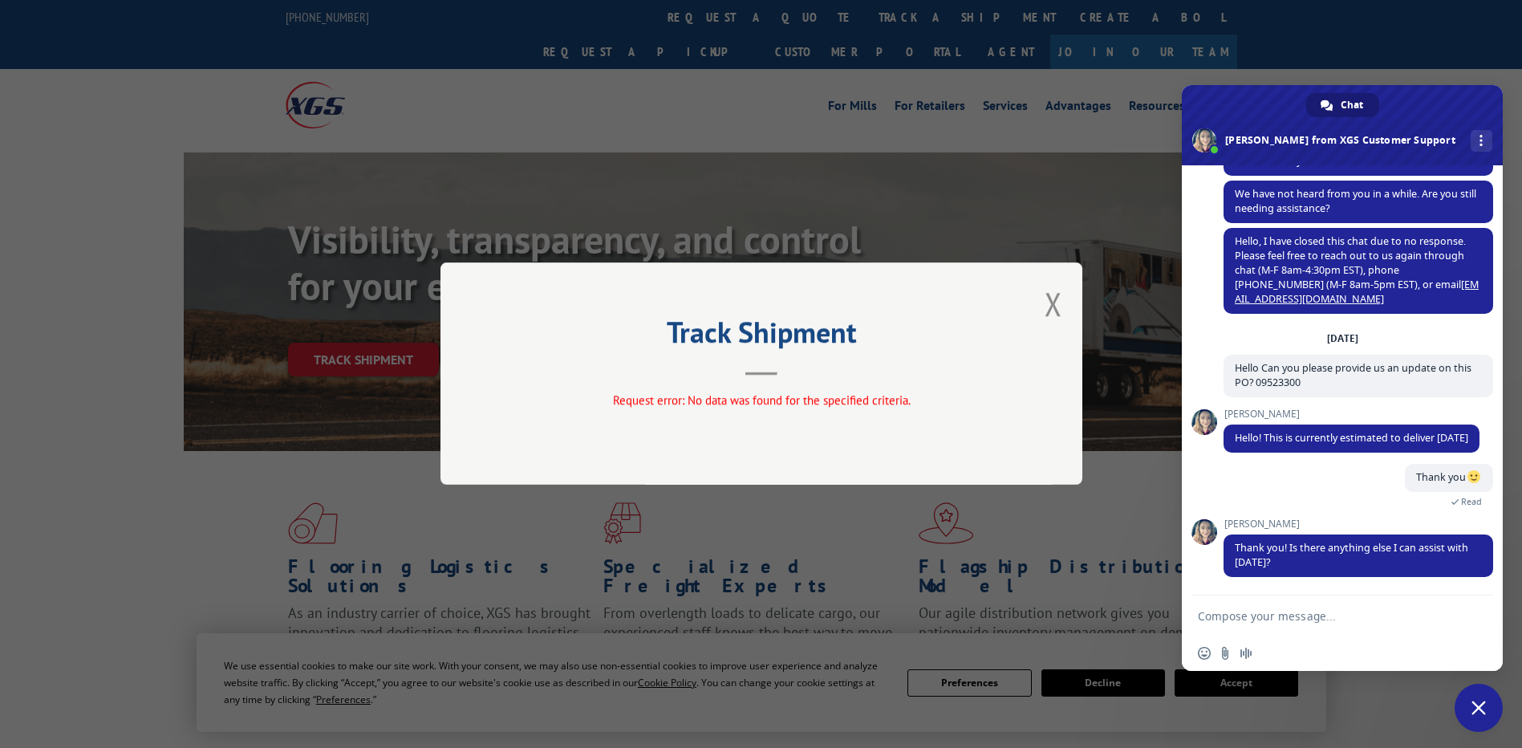
click at [1337, 609] on textarea "Compose your message..." at bounding box center [1324, 616] width 253 height 14
paste textarea "01529210"
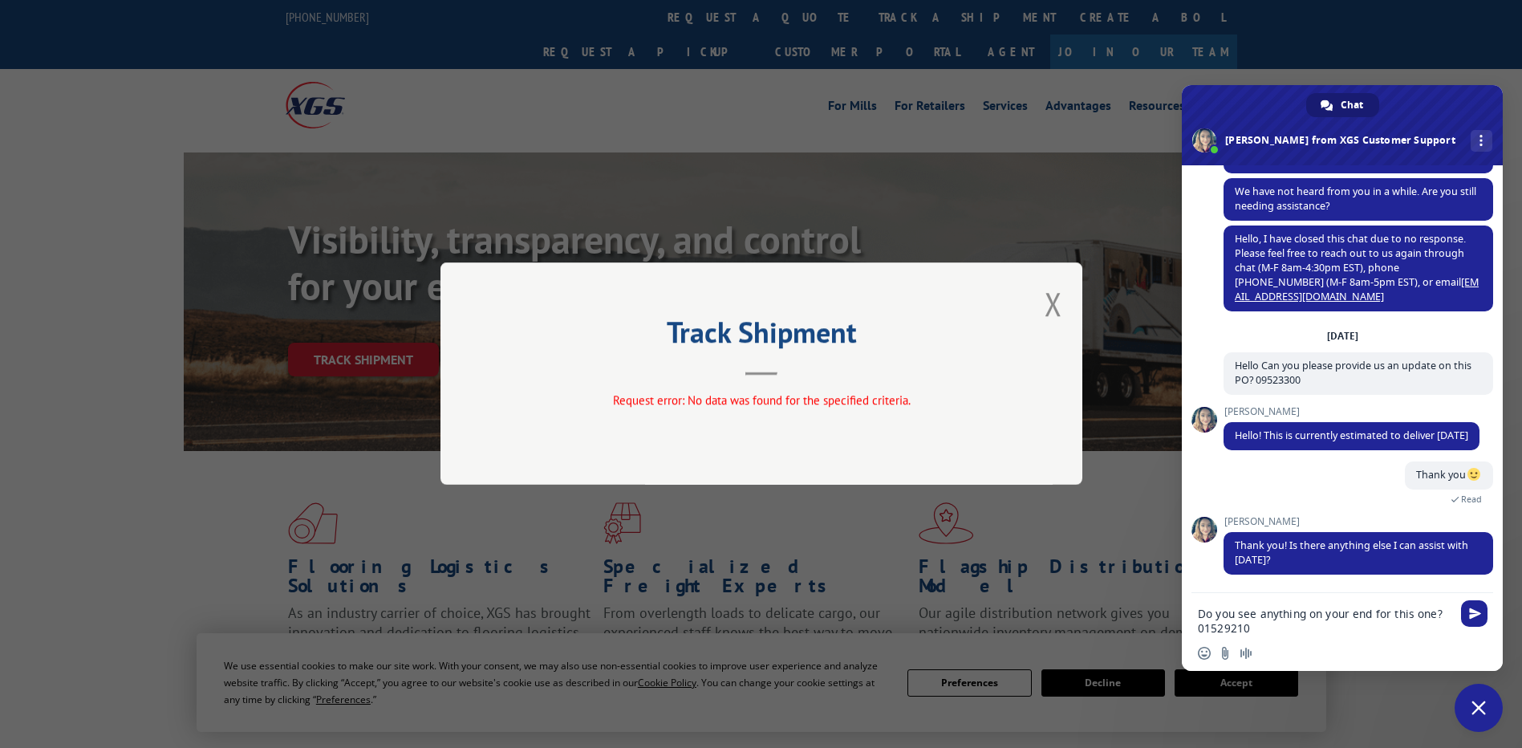
type textarea "Do you see anything on your end for this one? 01529210"
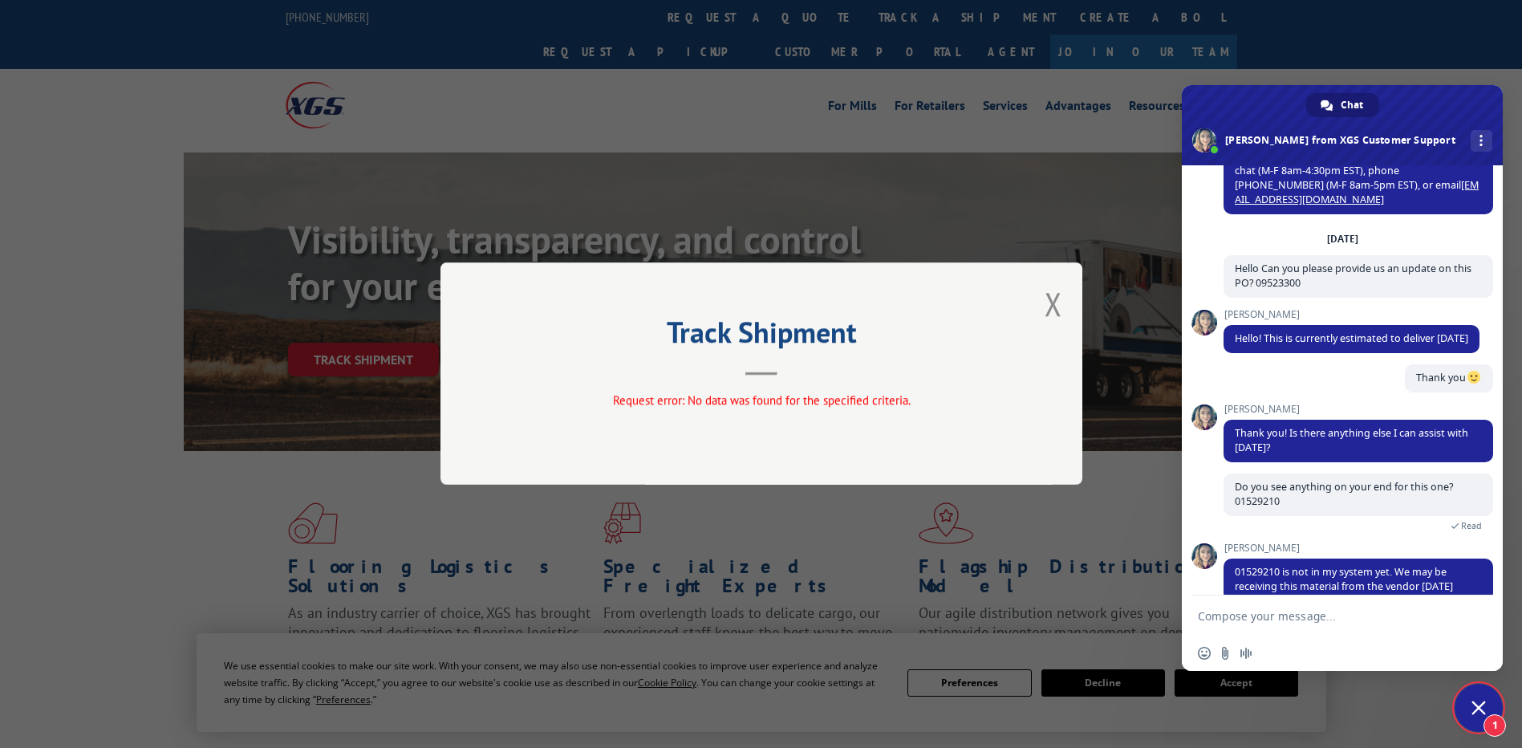
scroll to position [4409, 0]
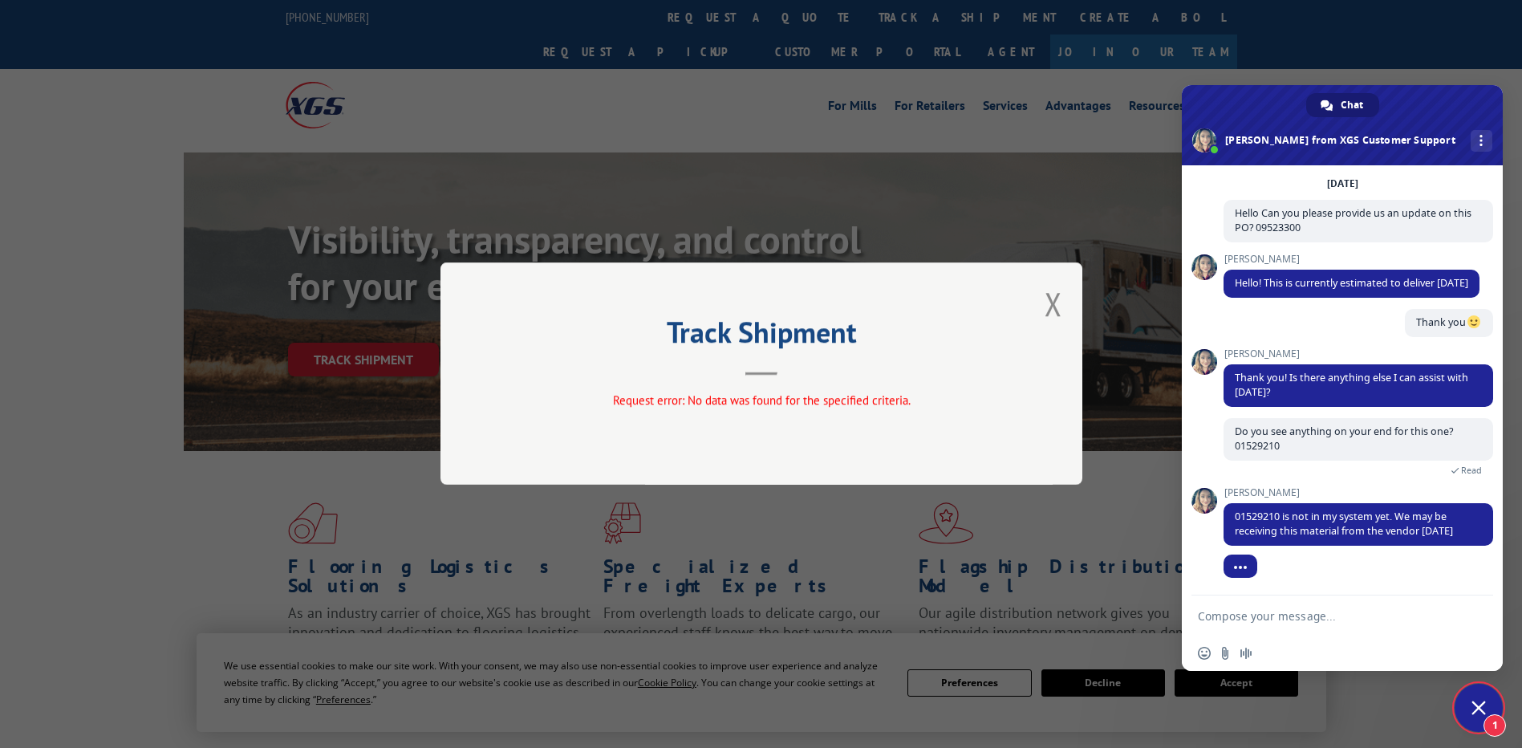
click at [1293, 614] on textarea "Compose your message..." at bounding box center [1324, 616] width 253 height 14
type textarea "ok thank you"
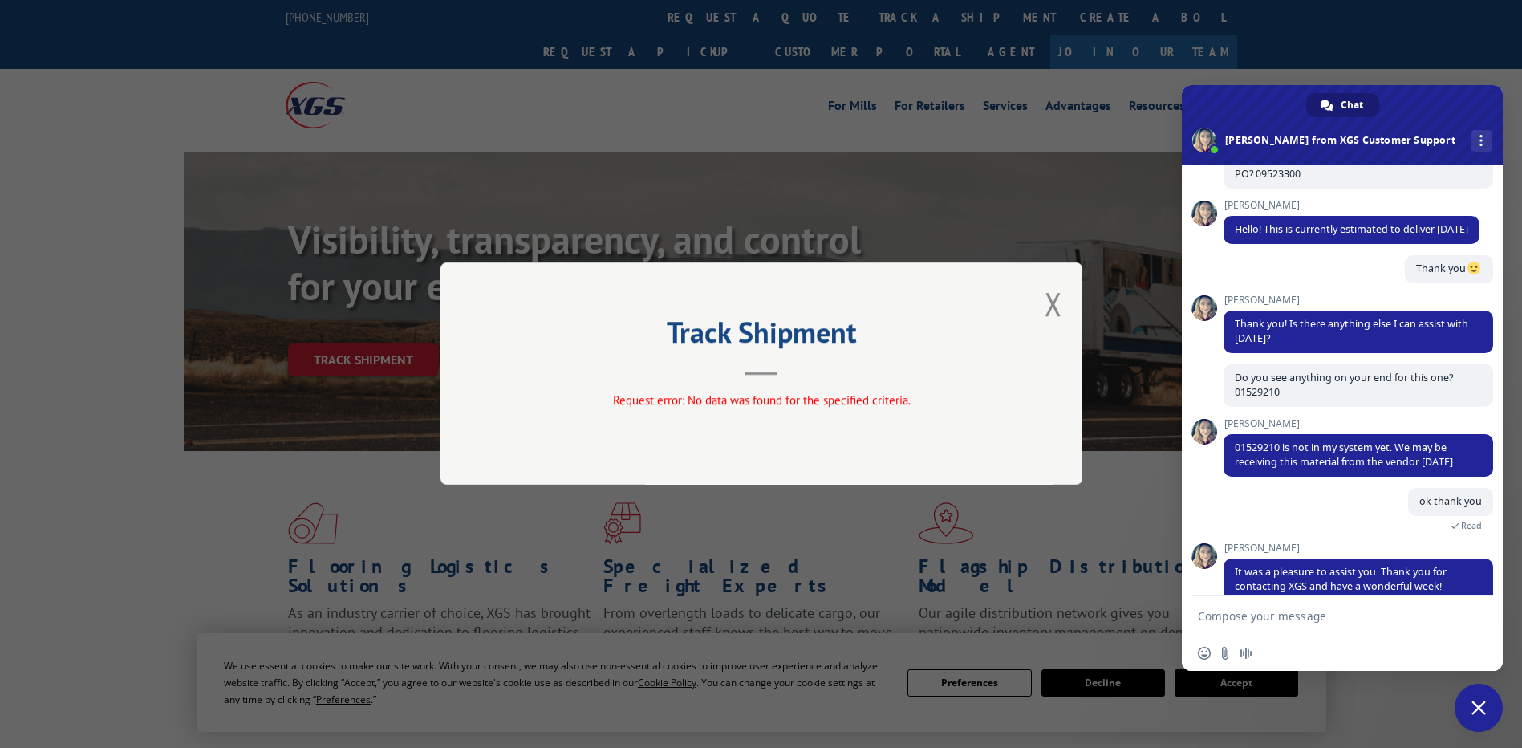
scroll to position [4530, 0]
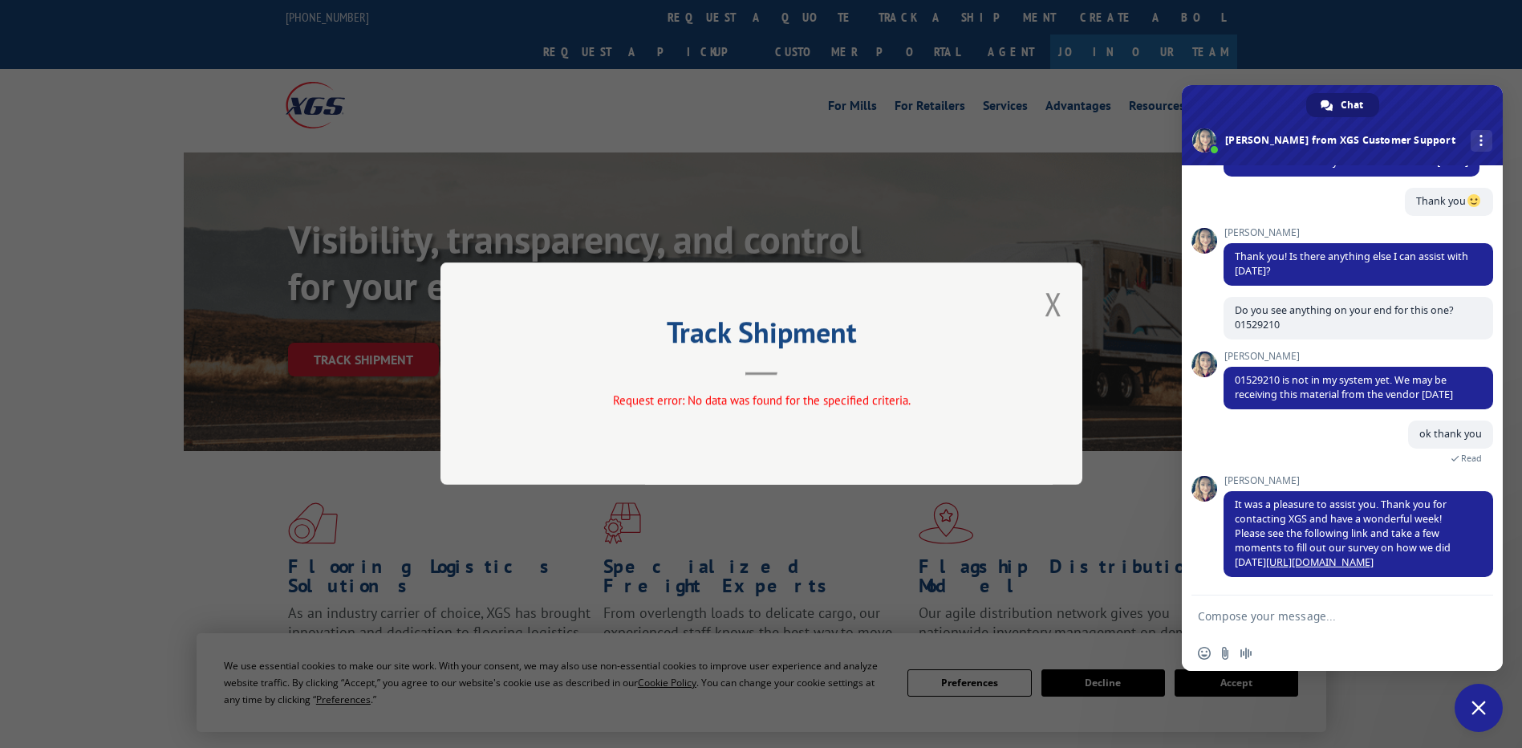
click at [1069, 302] on div "Track Shipment Request error: No data was found for the specified criteria." at bounding box center [761, 373] width 642 height 222
click at [1047, 311] on div "Track Shipment Request error: No data was found for the specified criteria." at bounding box center [761, 373] width 642 height 222
drag, startPoint x: 1047, startPoint y: 311, endPoint x: 1055, endPoint y: 306, distance: 9.4
click at [1055, 306] on button "Close modal" at bounding box center [1053, 303] width 18 height 43
